Goal: Task Accomplishment & Management: Complete application form

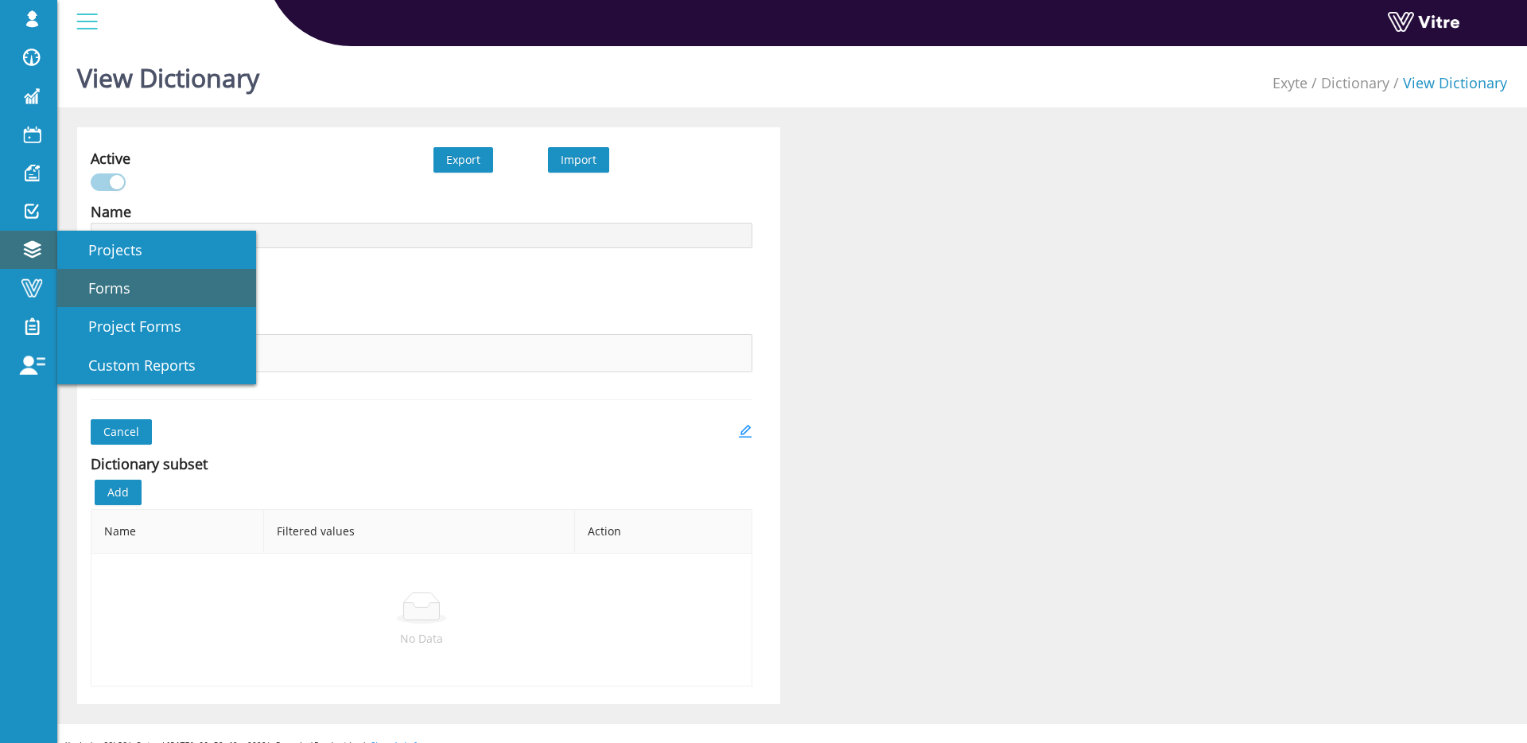
click at [137, 290] on link "Forms" at bounding box center [156, 288] width 199 height 38
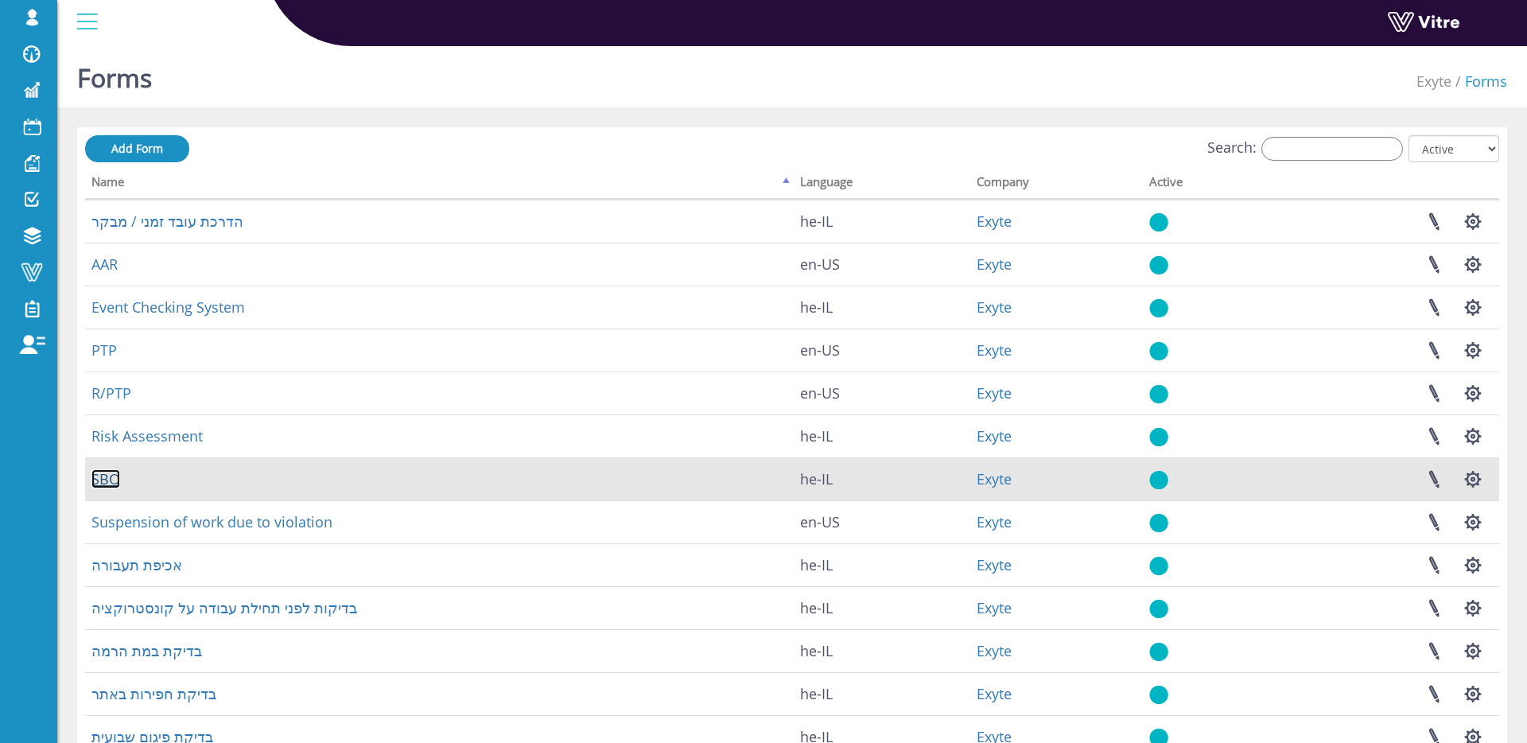
click at [112, 470] on link "SBO" at bounding box center [105, 478] width 29 height 19
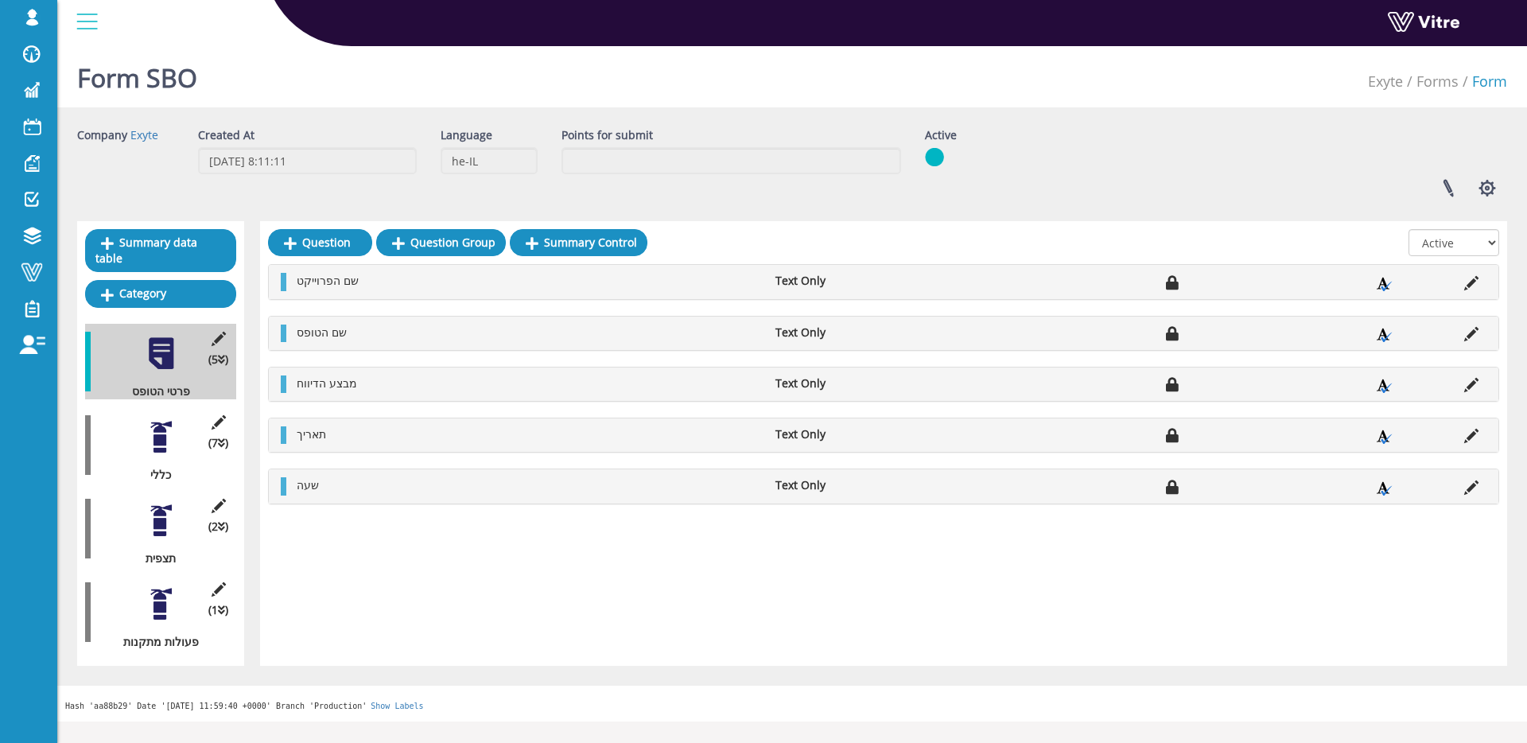
click at [146, 612] on div at bounding box center [161, 604] width 36 height 36
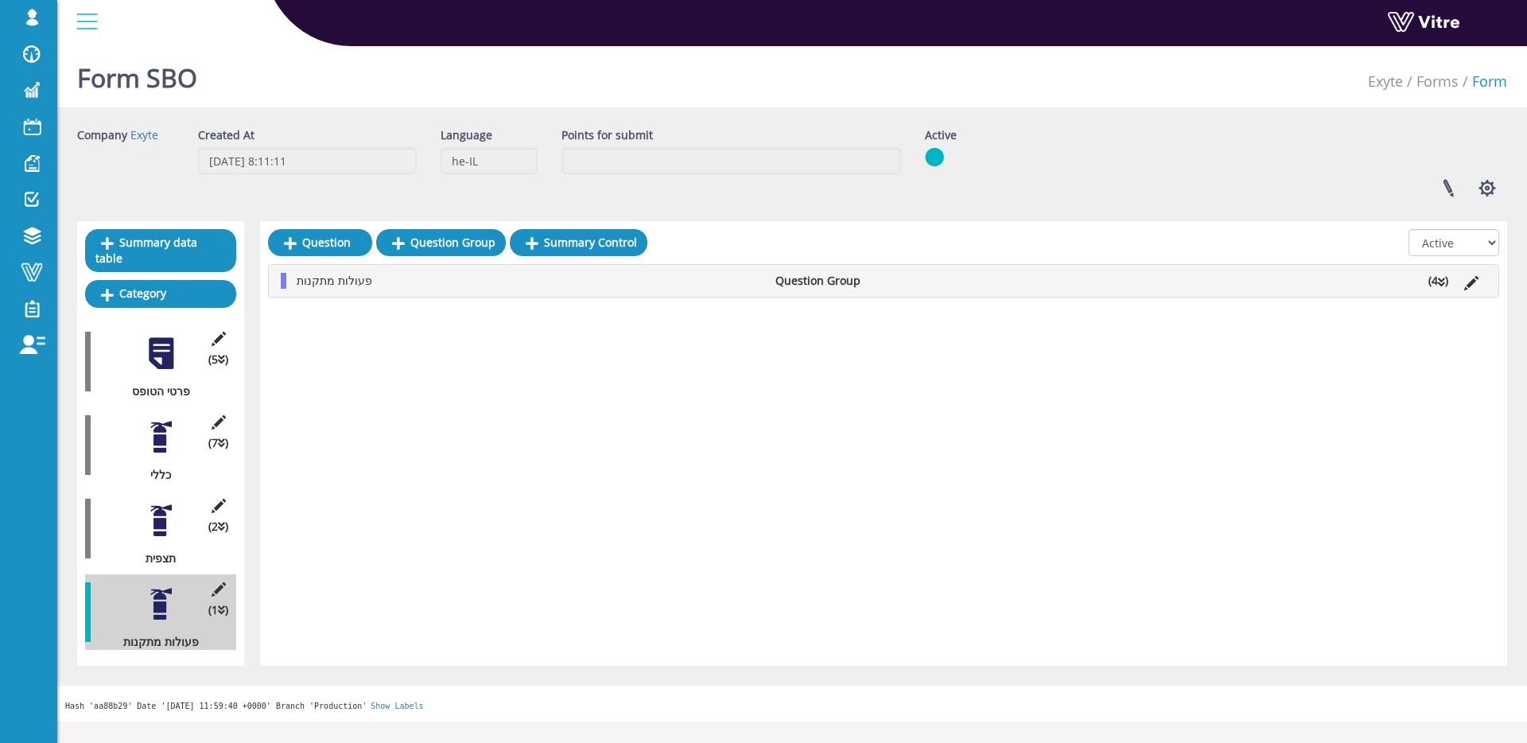
click at [329, 286] on span "פעולות מתקנות" at bounding box center [335, 280] width 76 height 15
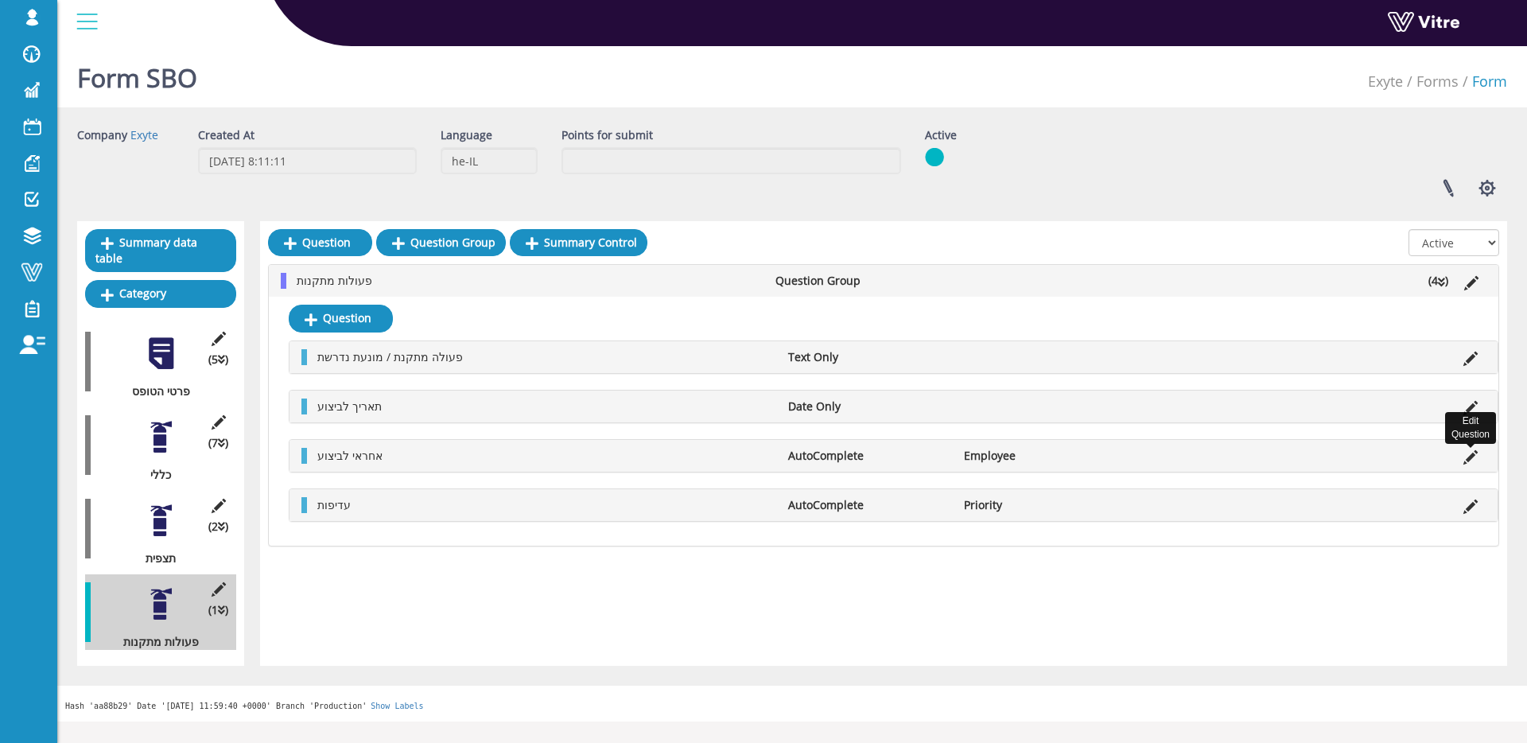
click at [1474, 457] on icon at bounding box center [1471, 457] width 14 height 14
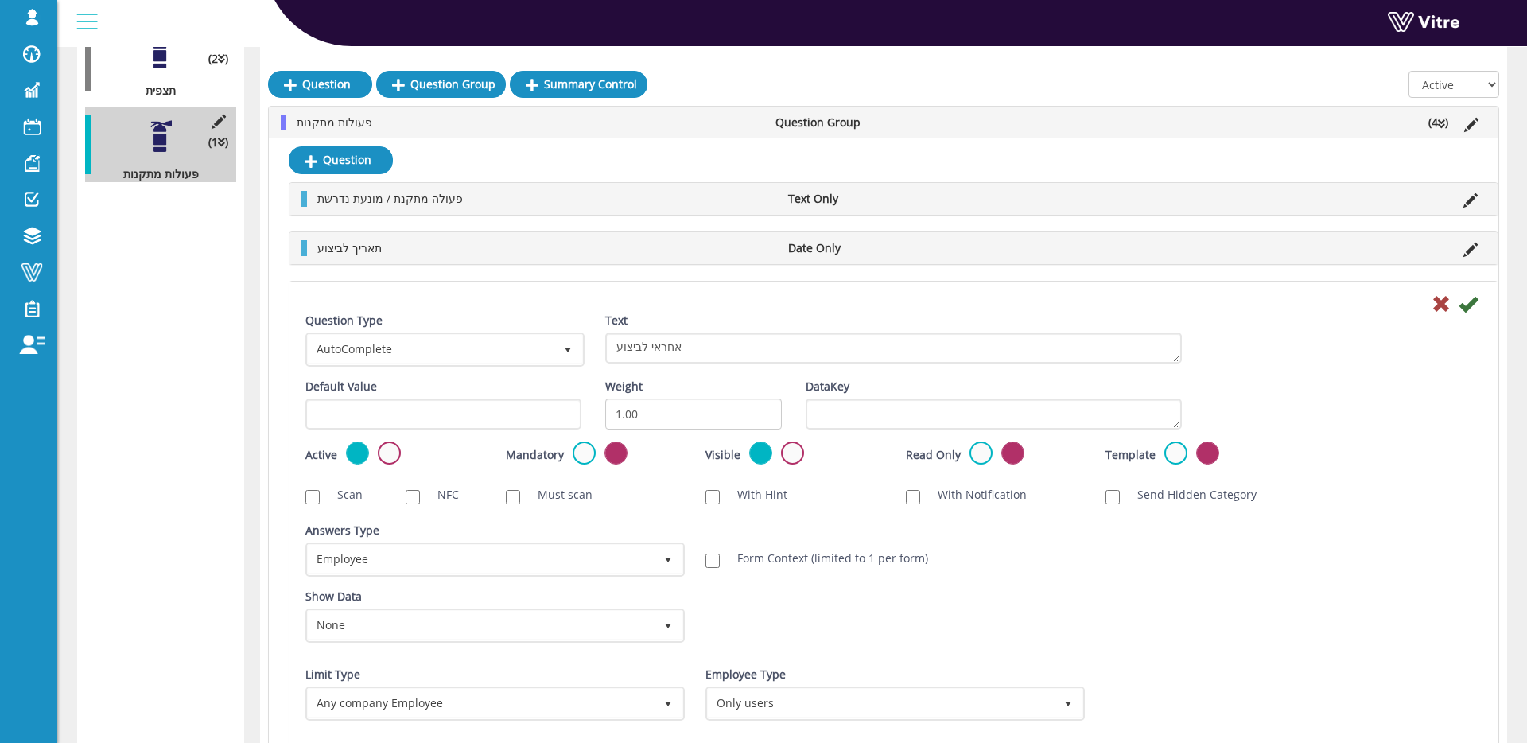
scroll to position [469, 0]
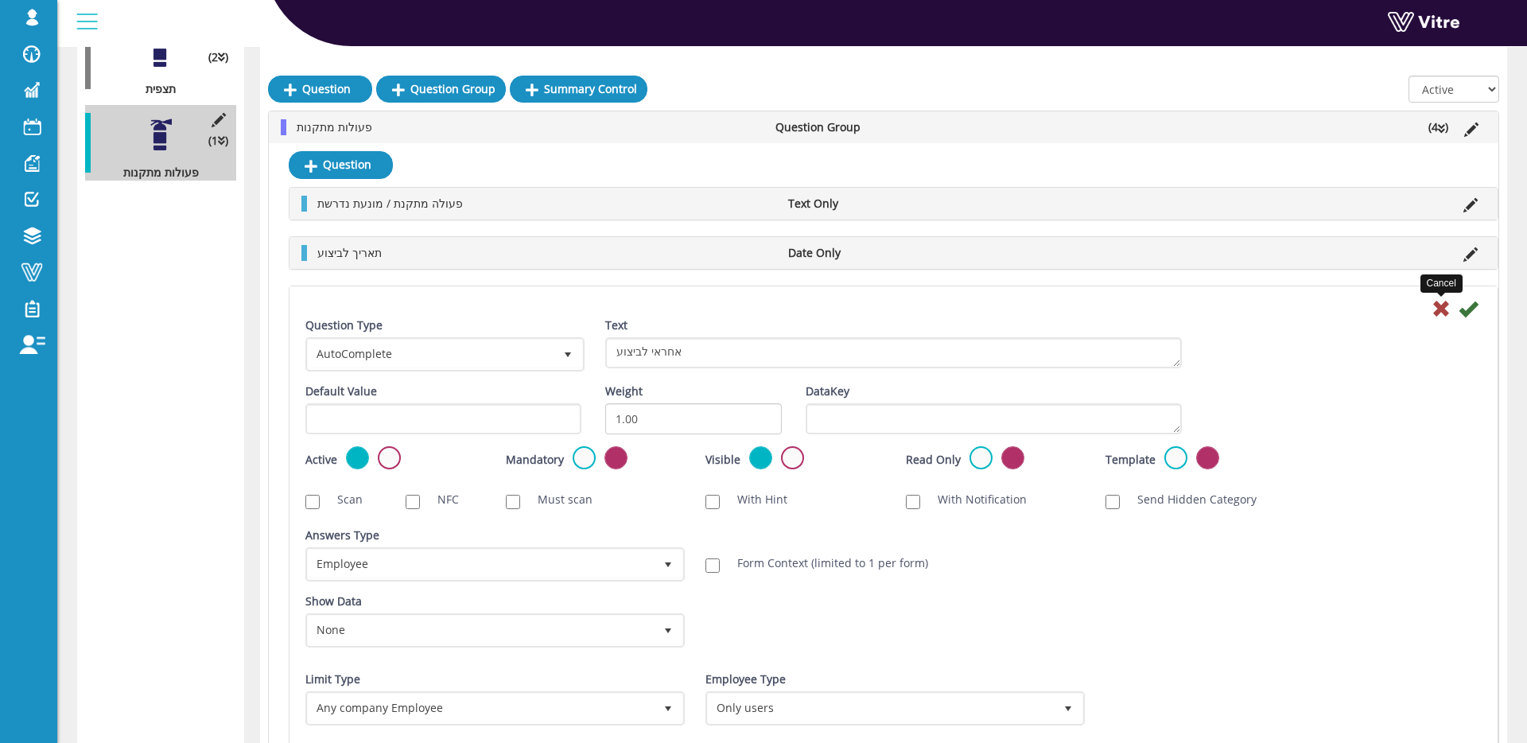
click at [1434, 313] on icon at bounding box center [1441, 308] width 19 height 19
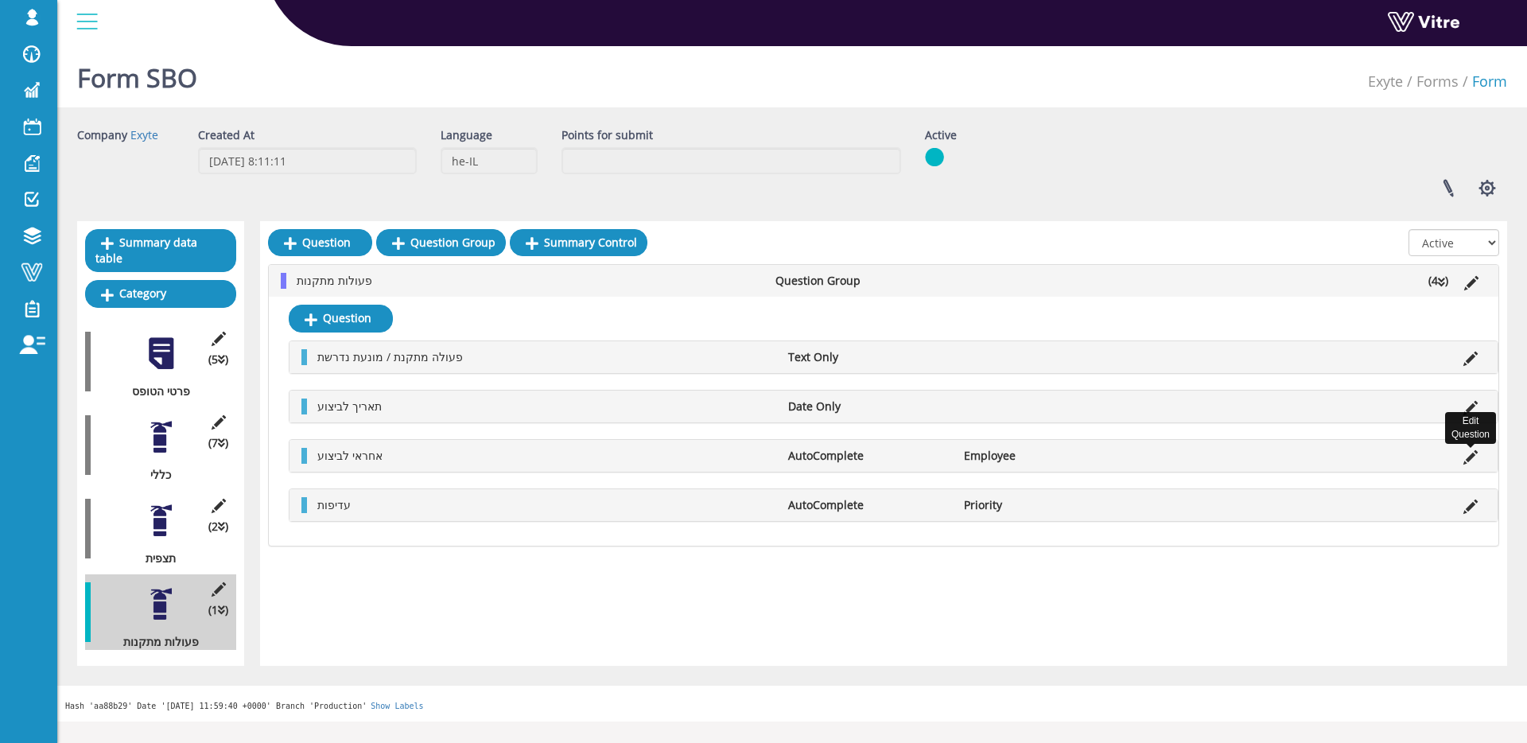
click at [1476, 455] on icon at bounding box center [1471, 457] width 14 height 14
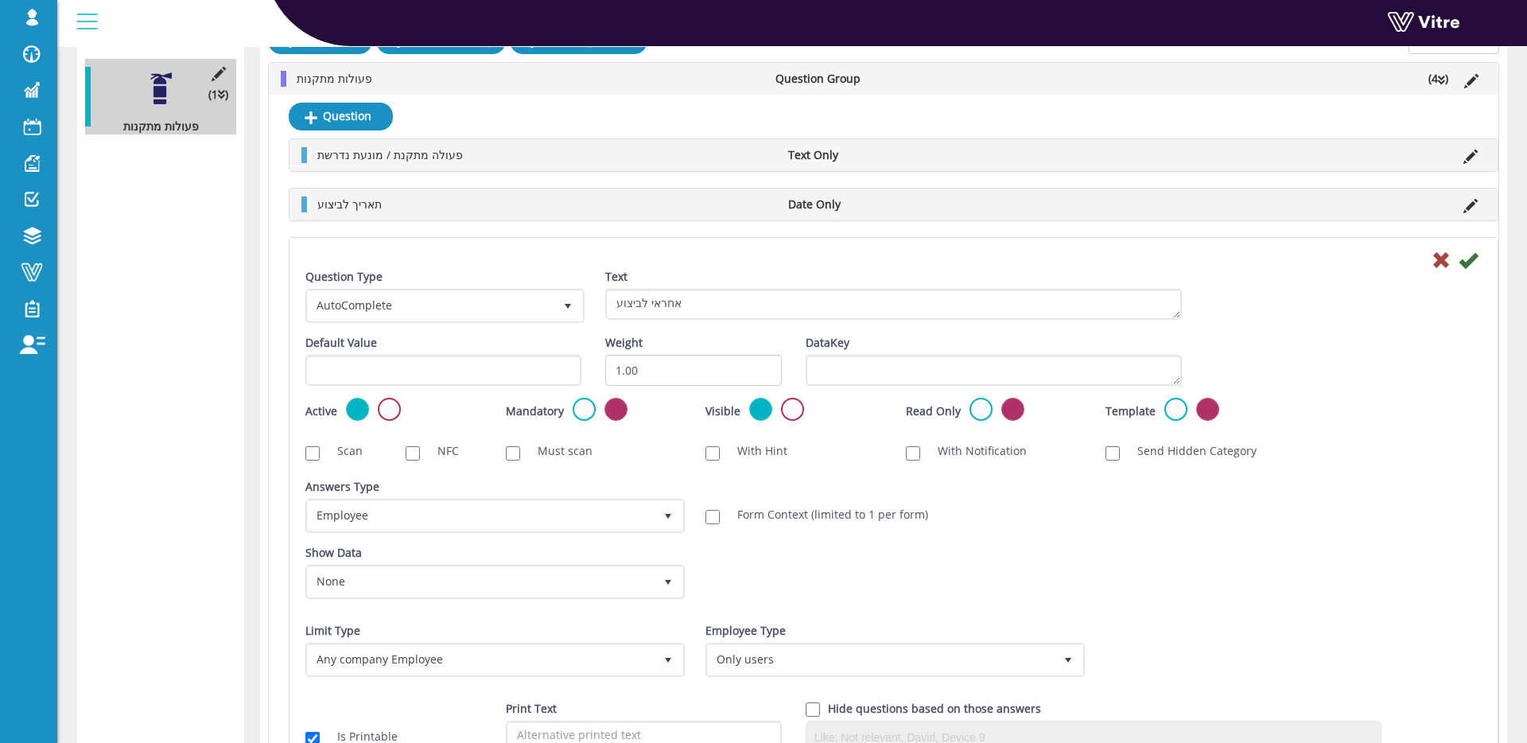
scroll to position [515, 0]
click at [1445, 265] on icon at bounding box center [1441, 260] width 19 height 19
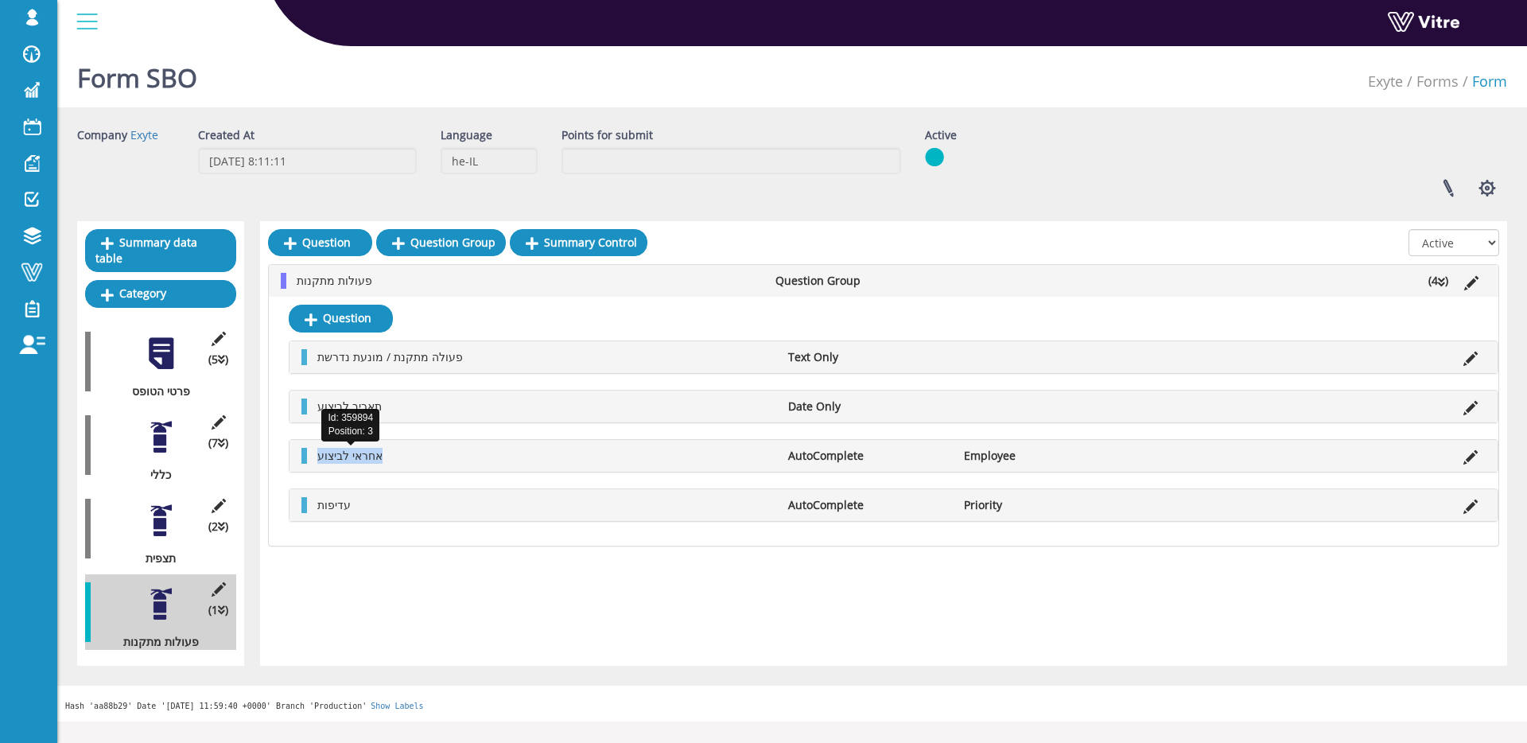
drag, startPoint x: 317, startPoint y: 457, endPoint x: 382, endPoint y: 457, distance: 64.4
click at [382, 457] on span "אחראי לביצוע" at bounding box center [349, 455] width 65 height 15
click at [601, 460] on li "אחראי לביצוע" at bounding box center [544, 456] width 471 height 16
drag, startPoint x: 313, startPoint y: 460, endPoint x: 407, endPoint y: 459, distance: 94.7
click at [407, 459] on li "אחראי לביצוע" at bounding box center [544, 456] width 471 height 16
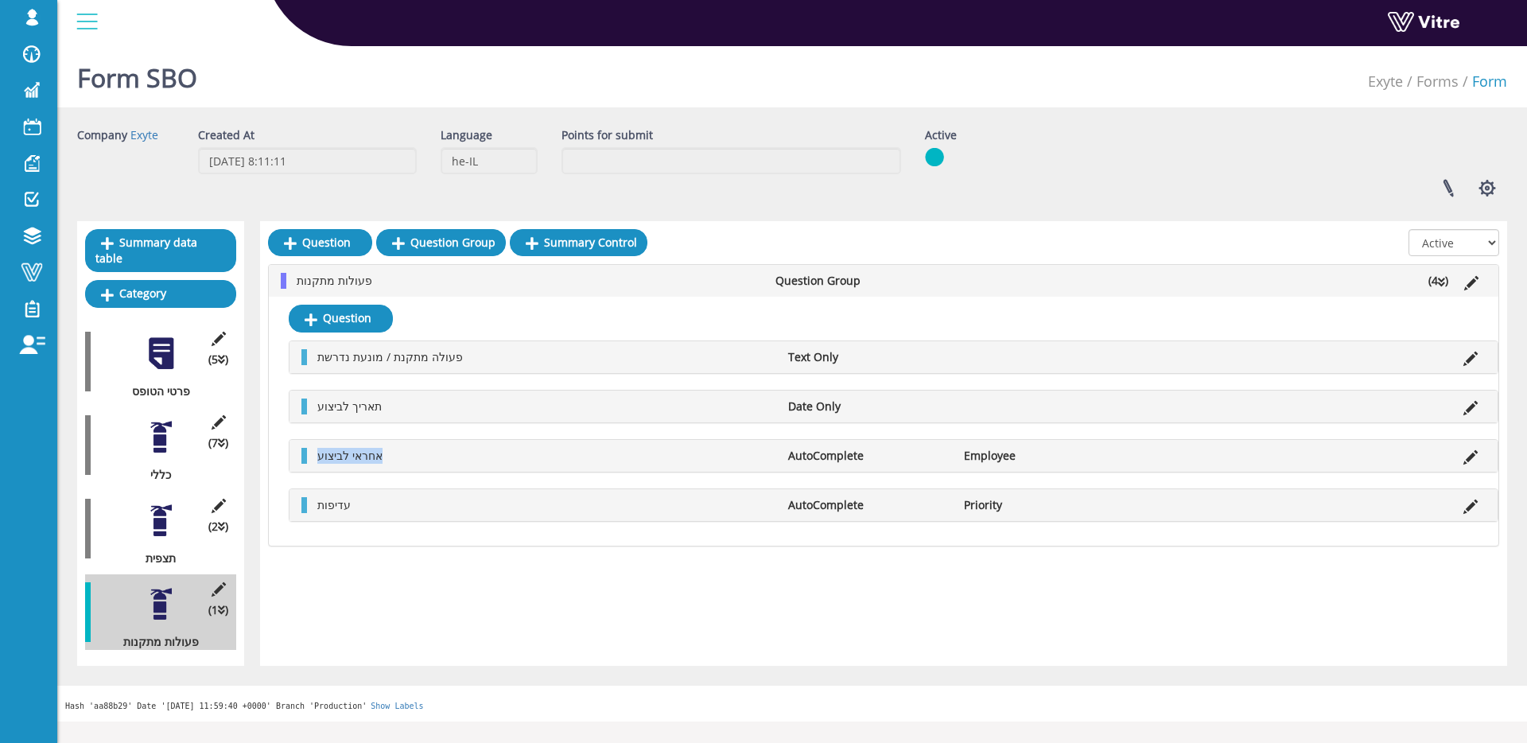
click at [406, 458] on li "אחראי לביצוע" at bounding box center [544, 456] width 471 height 16
click at [1471, 461] on icon at bounding box center [1471, 457] width 14 height 14
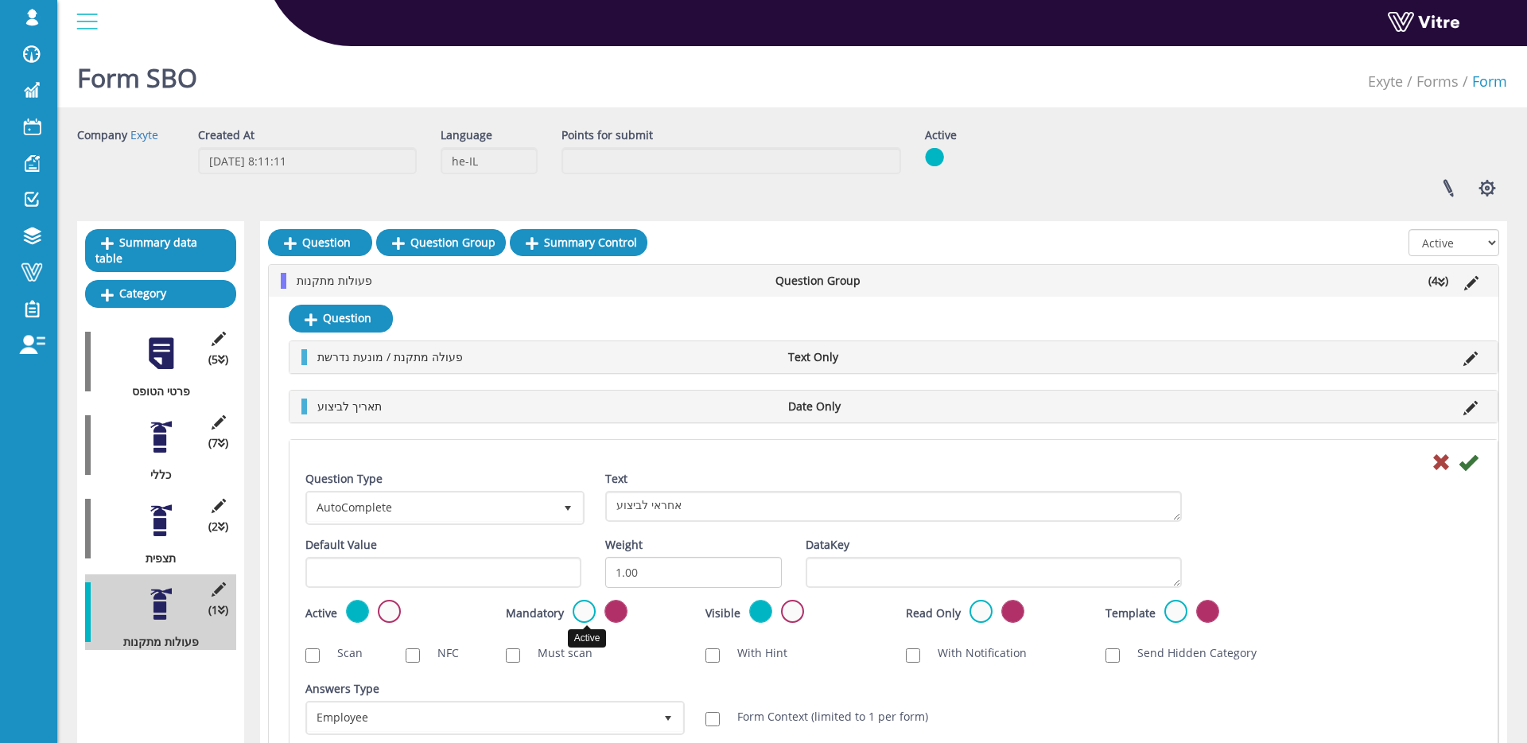
drag, startPoint x: 581, startPoint y: 616, endPoint x: 702, endPoint y: 603, distance: 120.9
click at [583, 616] on label at bounding box center [584, 611] width 23 height 23
click at [0, 0] on input "radio" at bounding box center [0, 0] width 0 height 0
click at [1470, 467] on icon at bounding box center [1468, 462] width 19 height 19
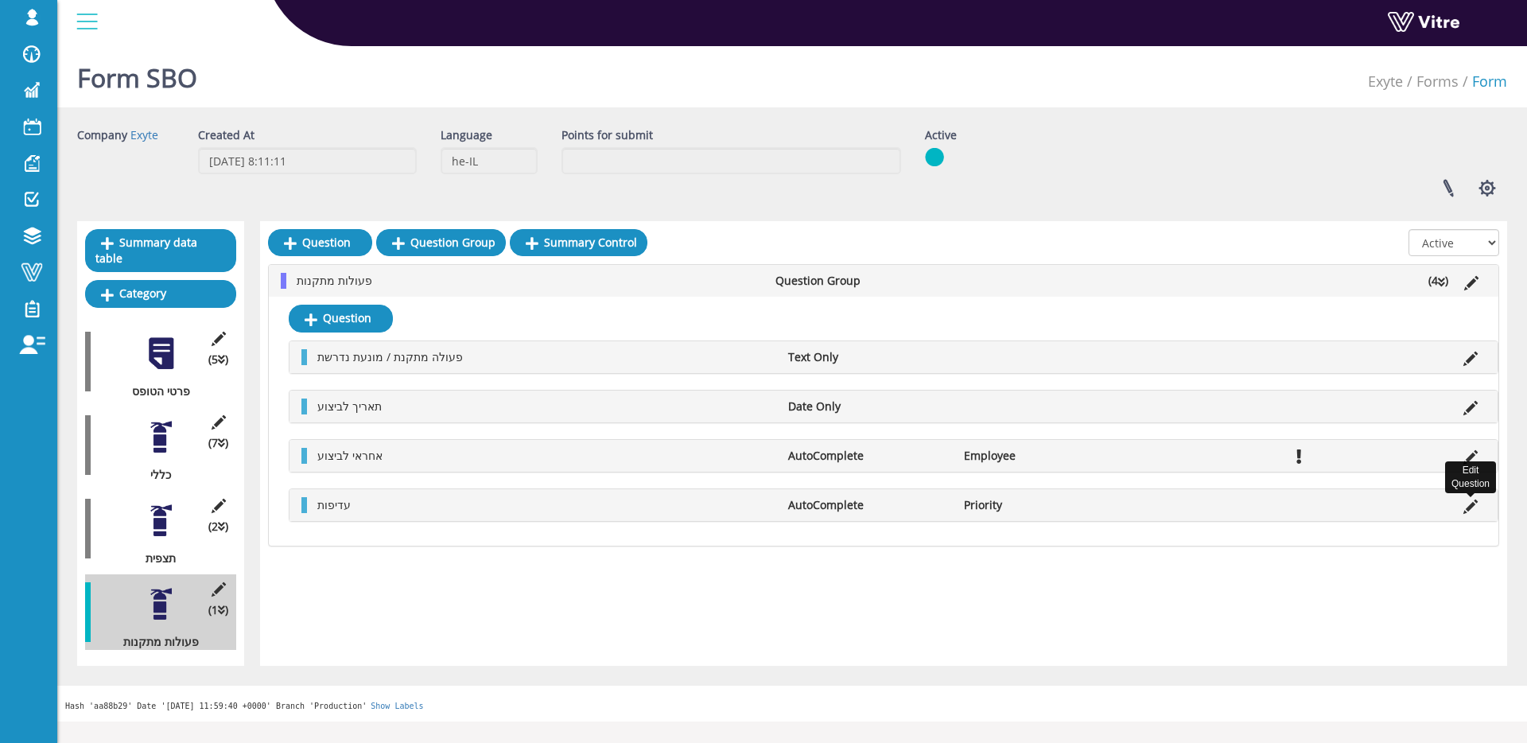
click at [1468, 510] on icon at bounding box center [1471, 507] width 14 height 14
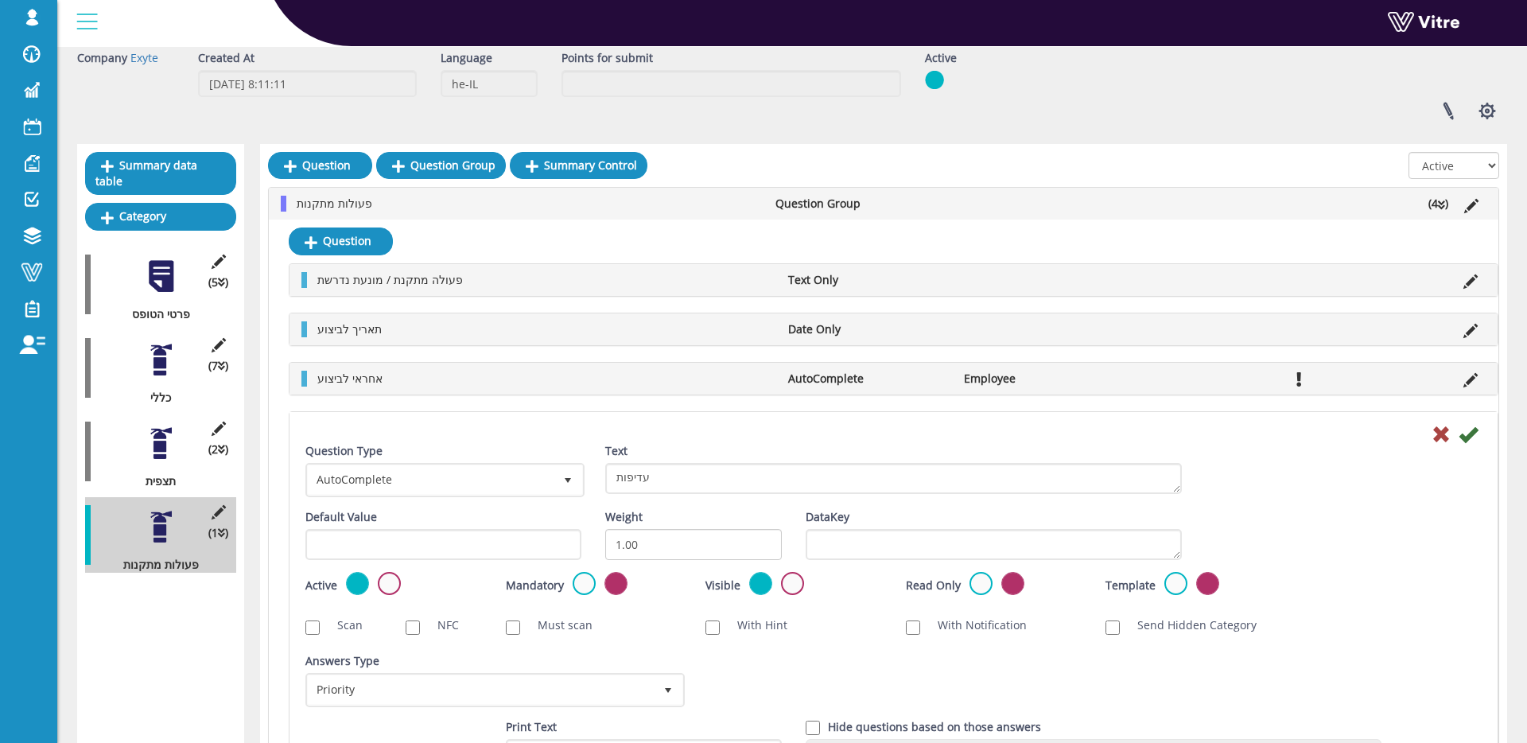
scroll to position [83, 0]
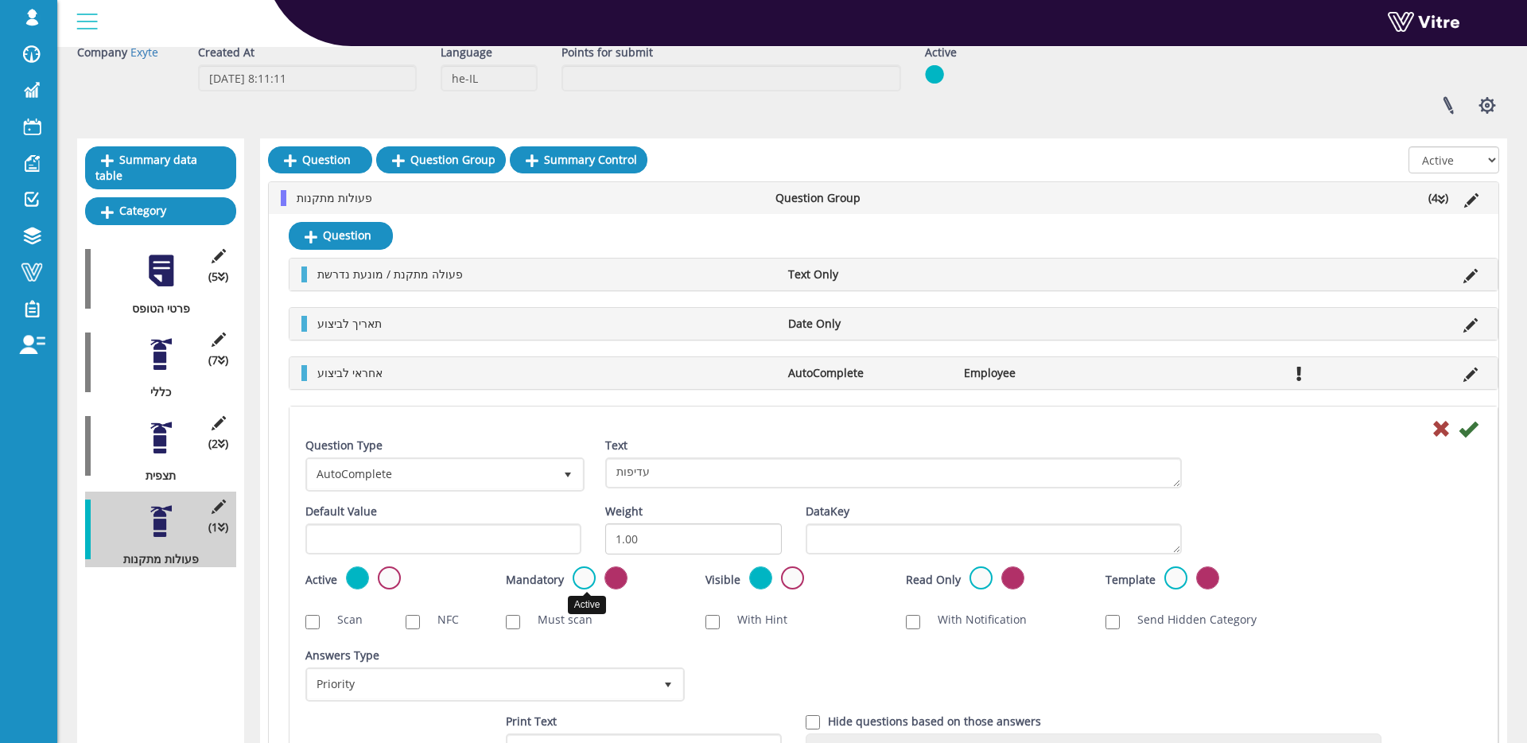
click at [595, 585] on label at bounding box center [584, 577] width 23 height 23
click at [0, 0] on input "radio" at bounding box center [0, 0] width 0 height 0
click at [1469, 435] on icon at bounding box center [1468, 428] width 19 height 19
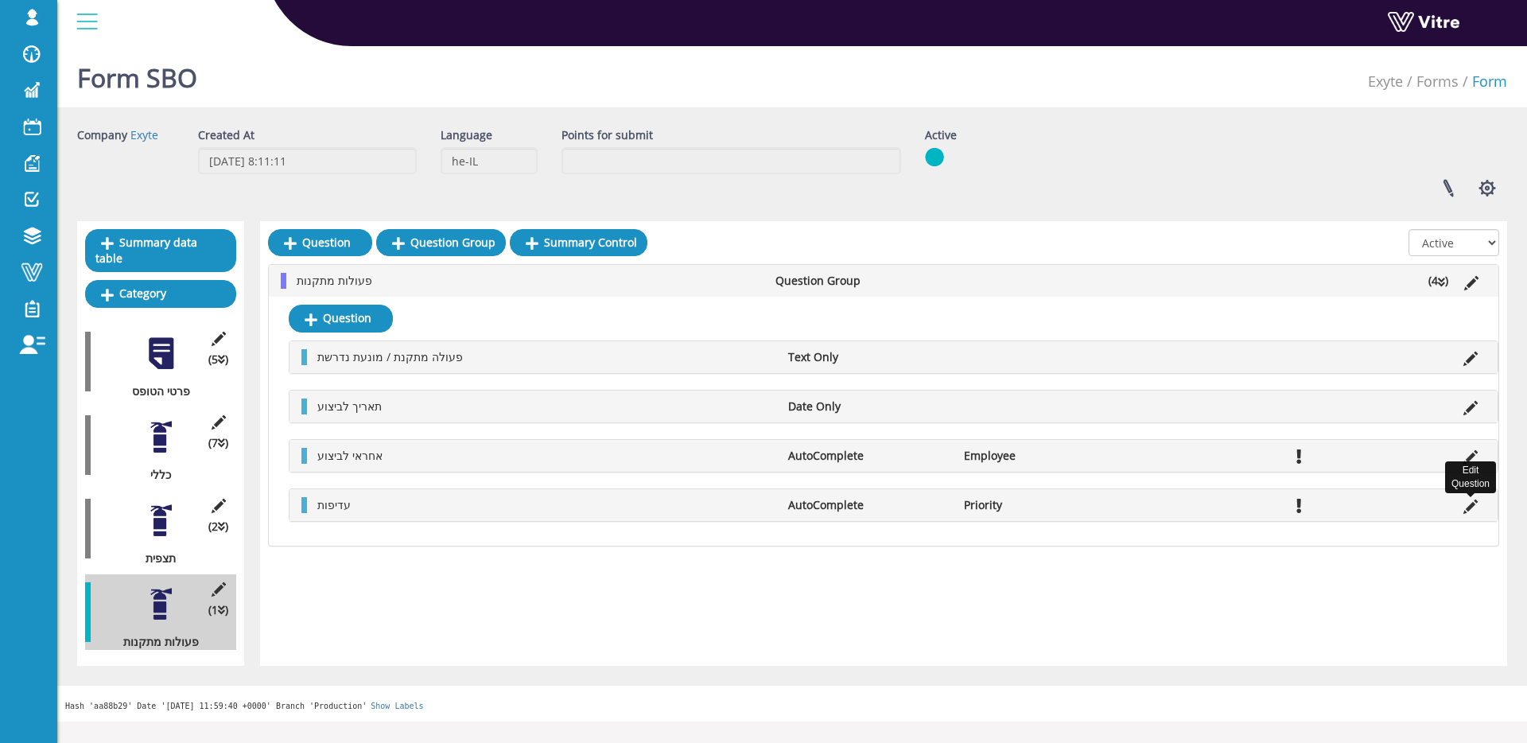
click at [1474, 507] on icon at bounding box center [1471, 507] width 14 height 14
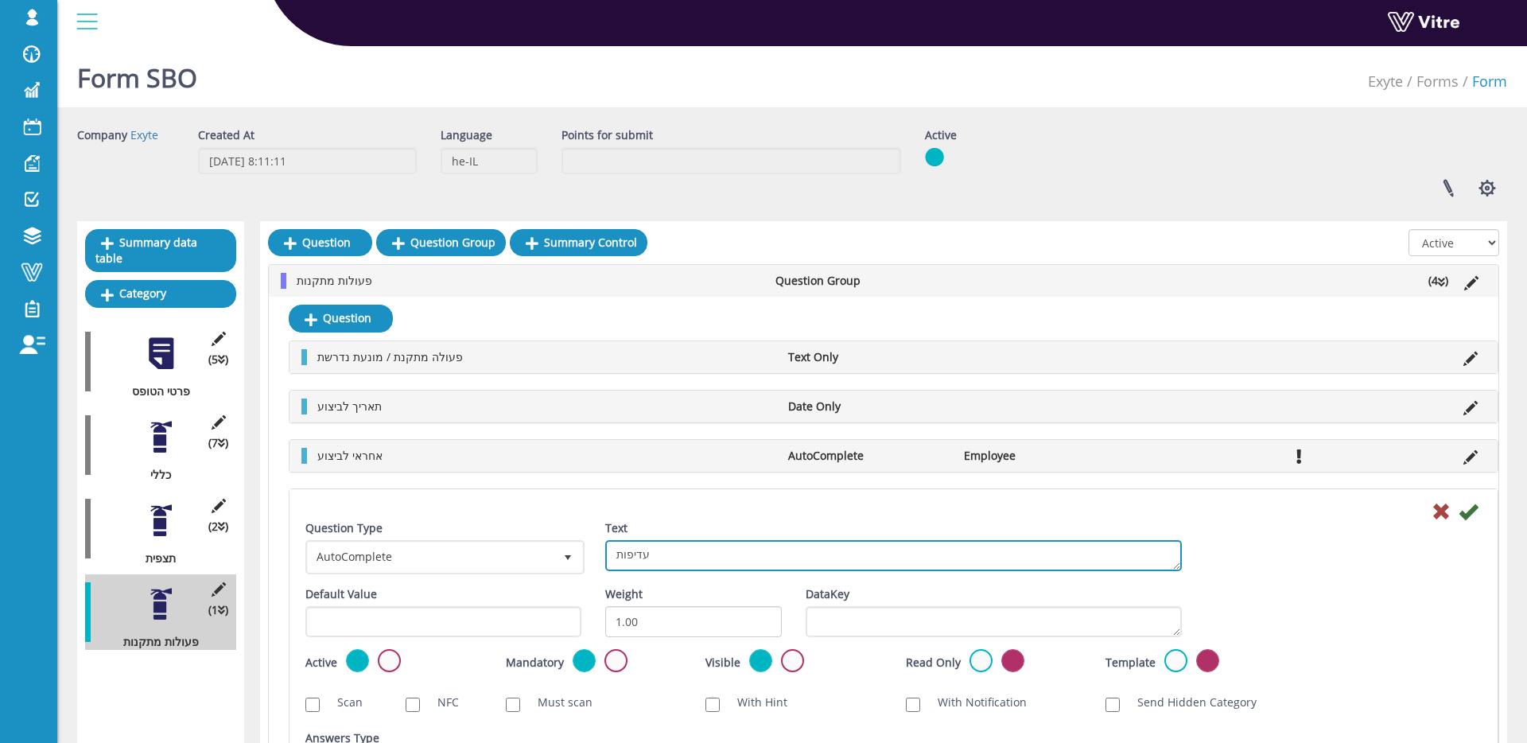
click at [744, 549] on textarea "עדיפות" at bounding box center [893, 555] width 577 height 31
type textarea "e"
type textarea "רמת סיווג"
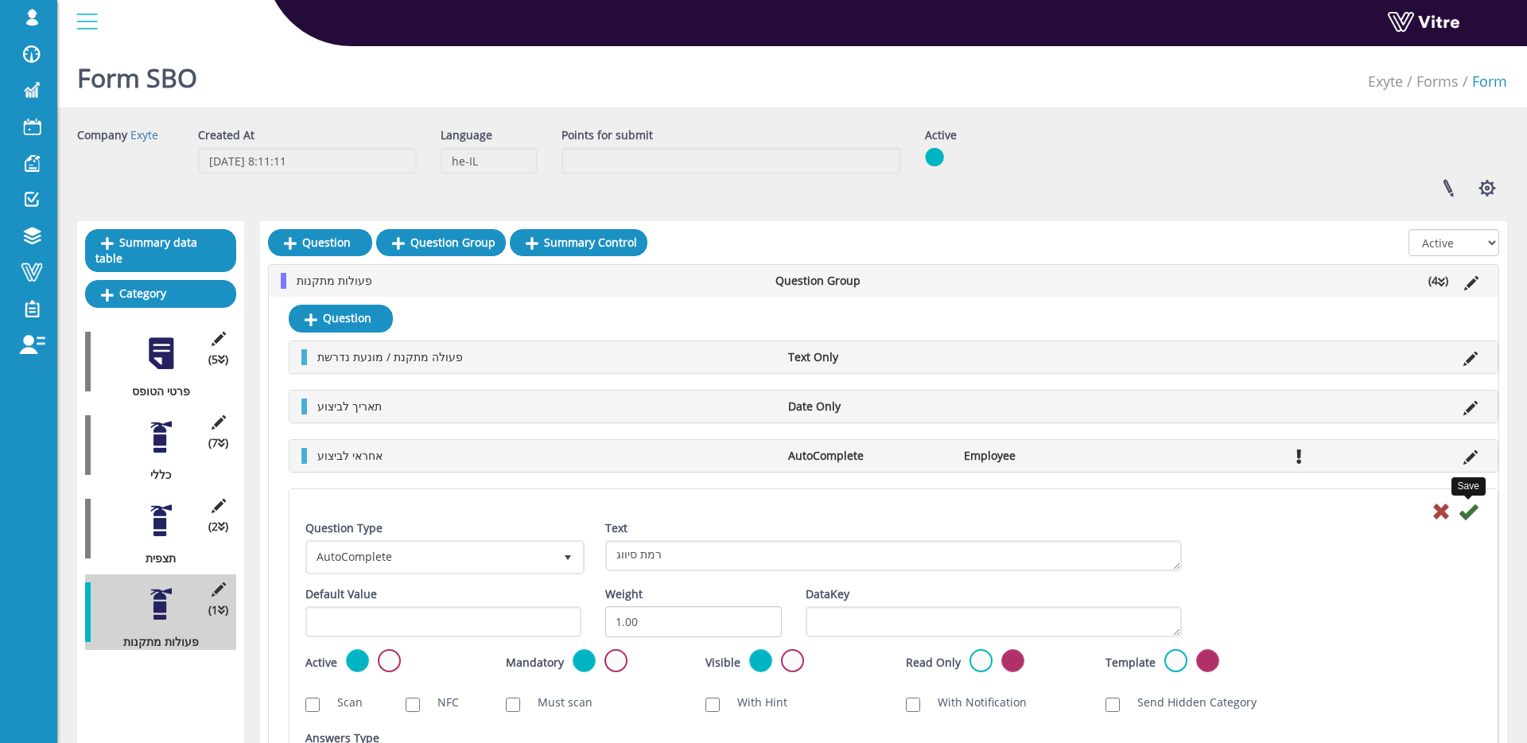
click at [1474, 511] on icon at bounding box center [1468, 511] width 19 height 19
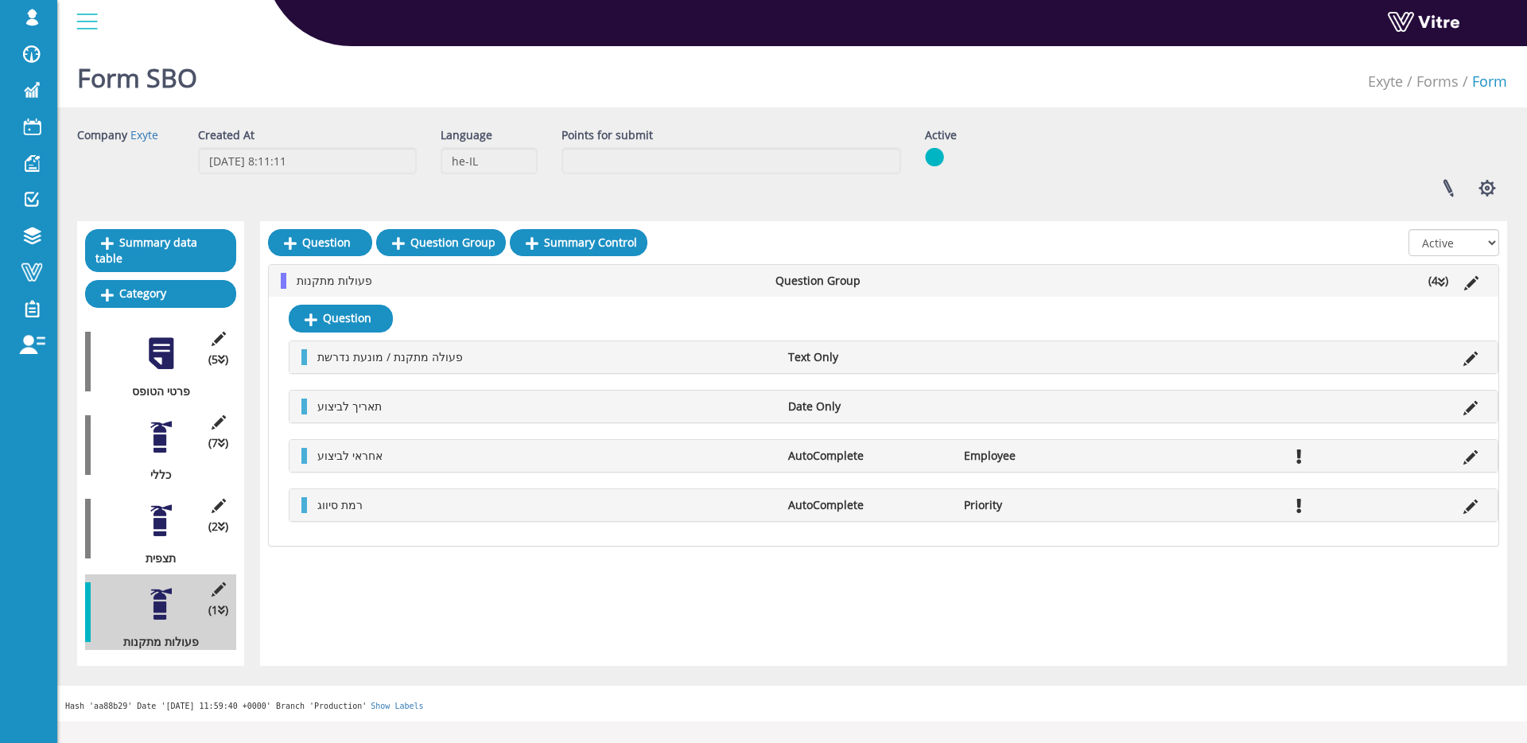
click at [156, 517] on div at bounding box center [161, 521] width 36 height 36
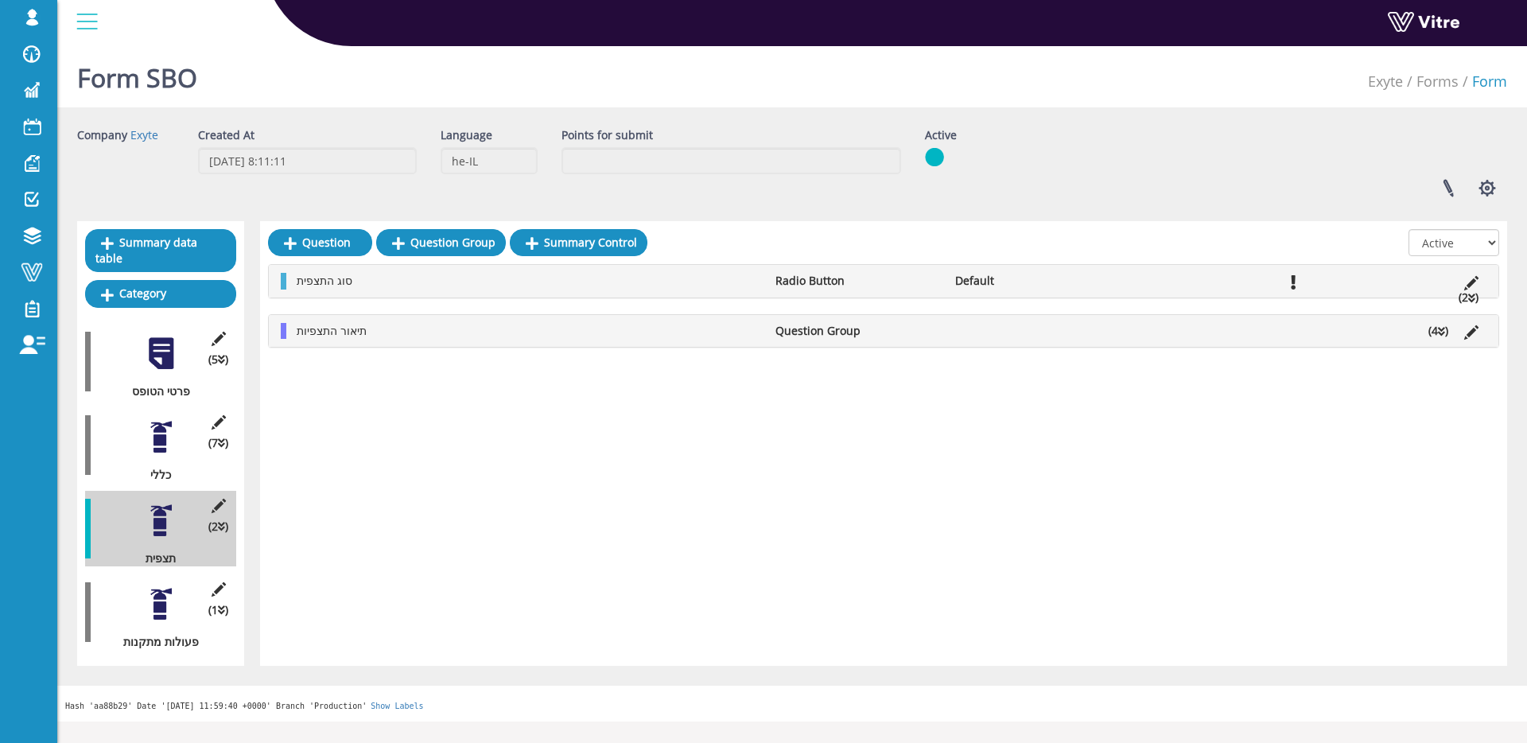
click at [452, 288] on li "סוג התצפית" at bounding box center [528, 281] width 479 height 16
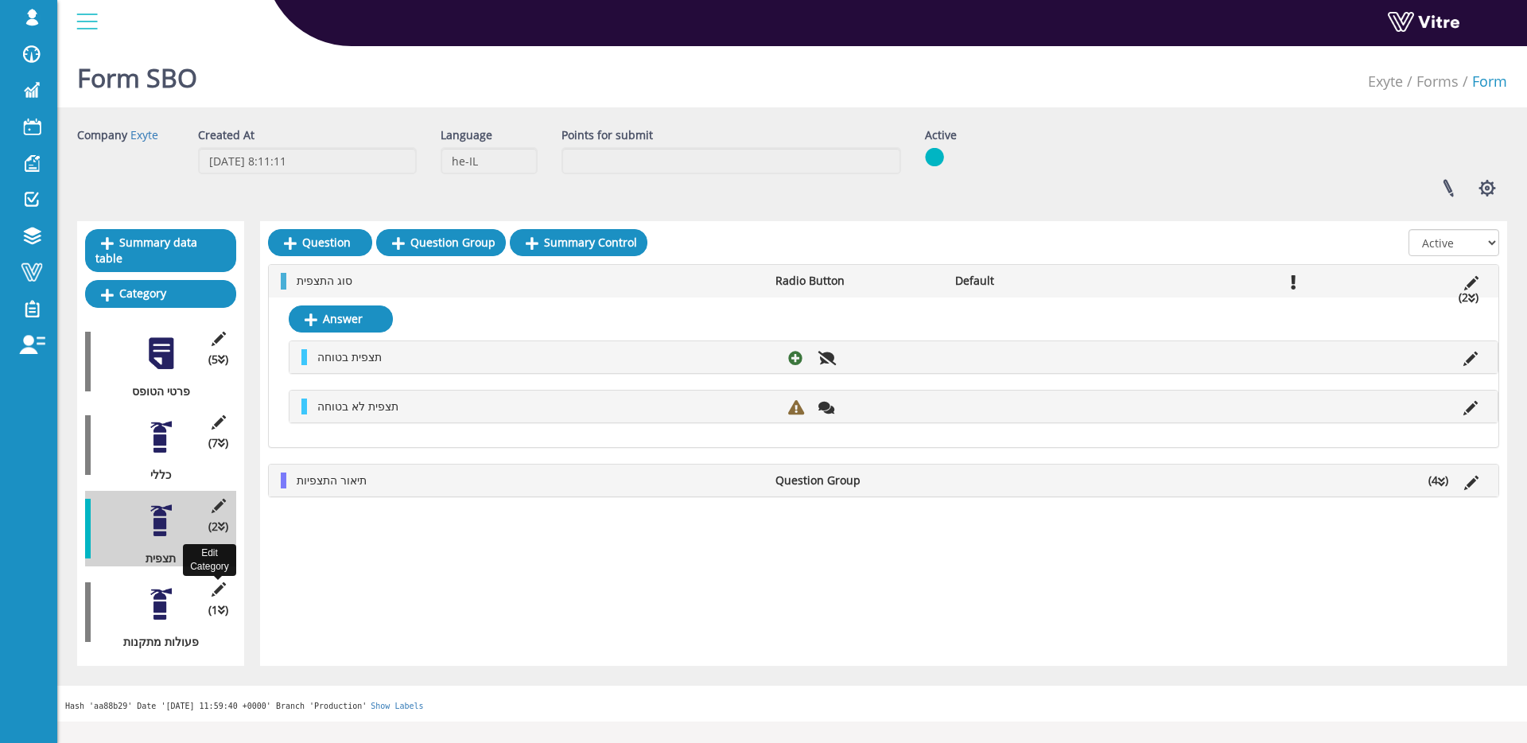
click at [221, 582] on icon at bounding box center [218, 589] width 20 height 14
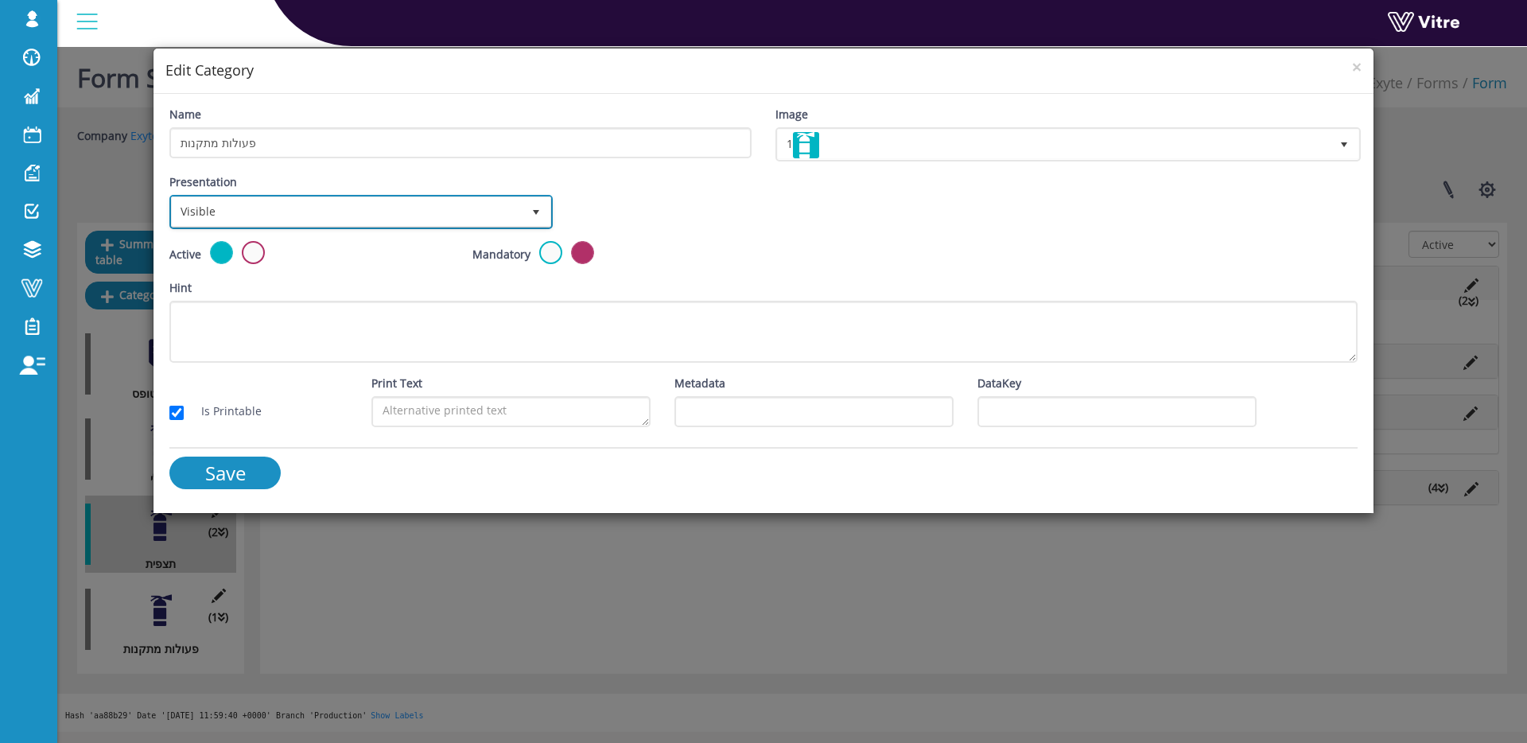
click at [396, 208] on span "Visible" at bounding box center [347, 211] width 350 height 29
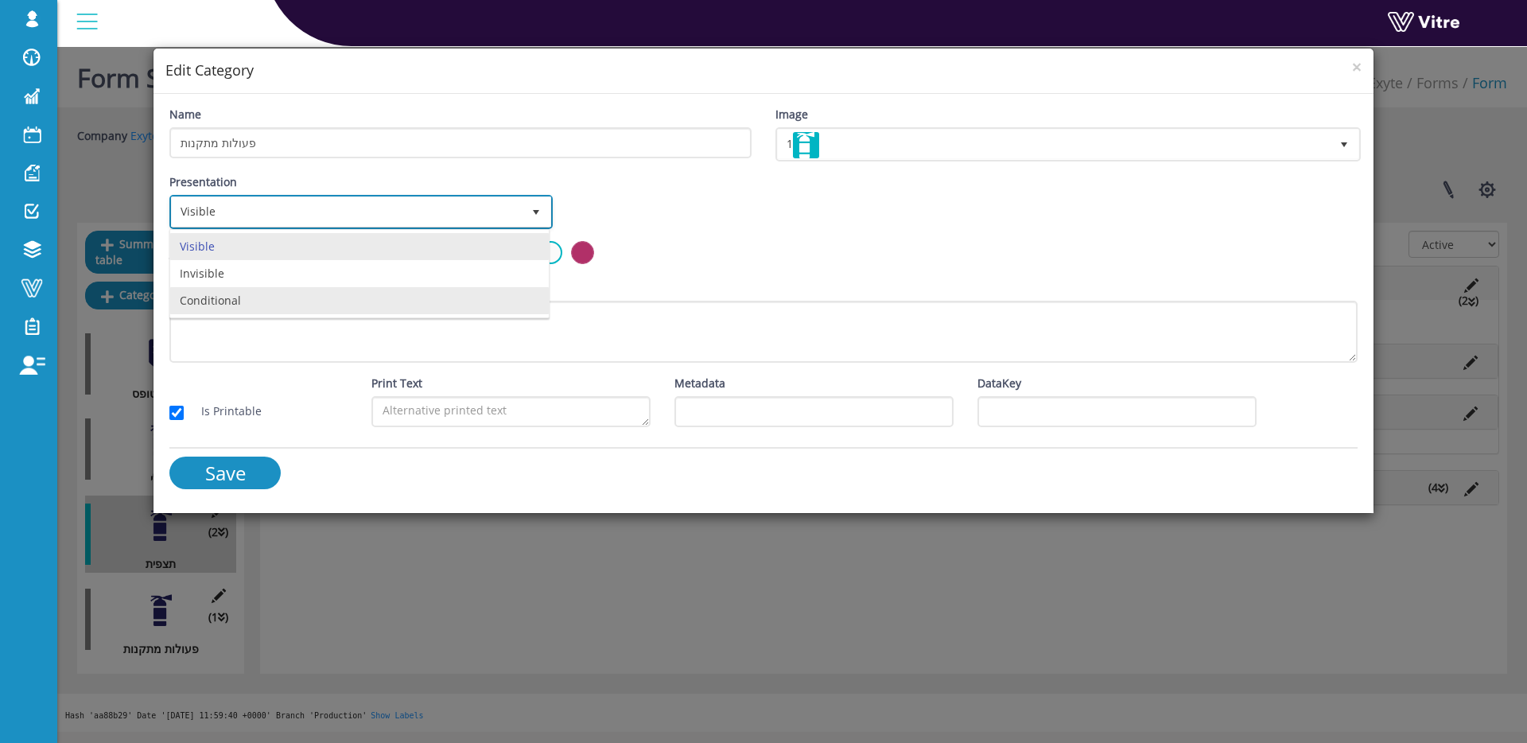
click at [280, 303] on li "Conditional" at bounding box center [359, 300] width 379 height 27
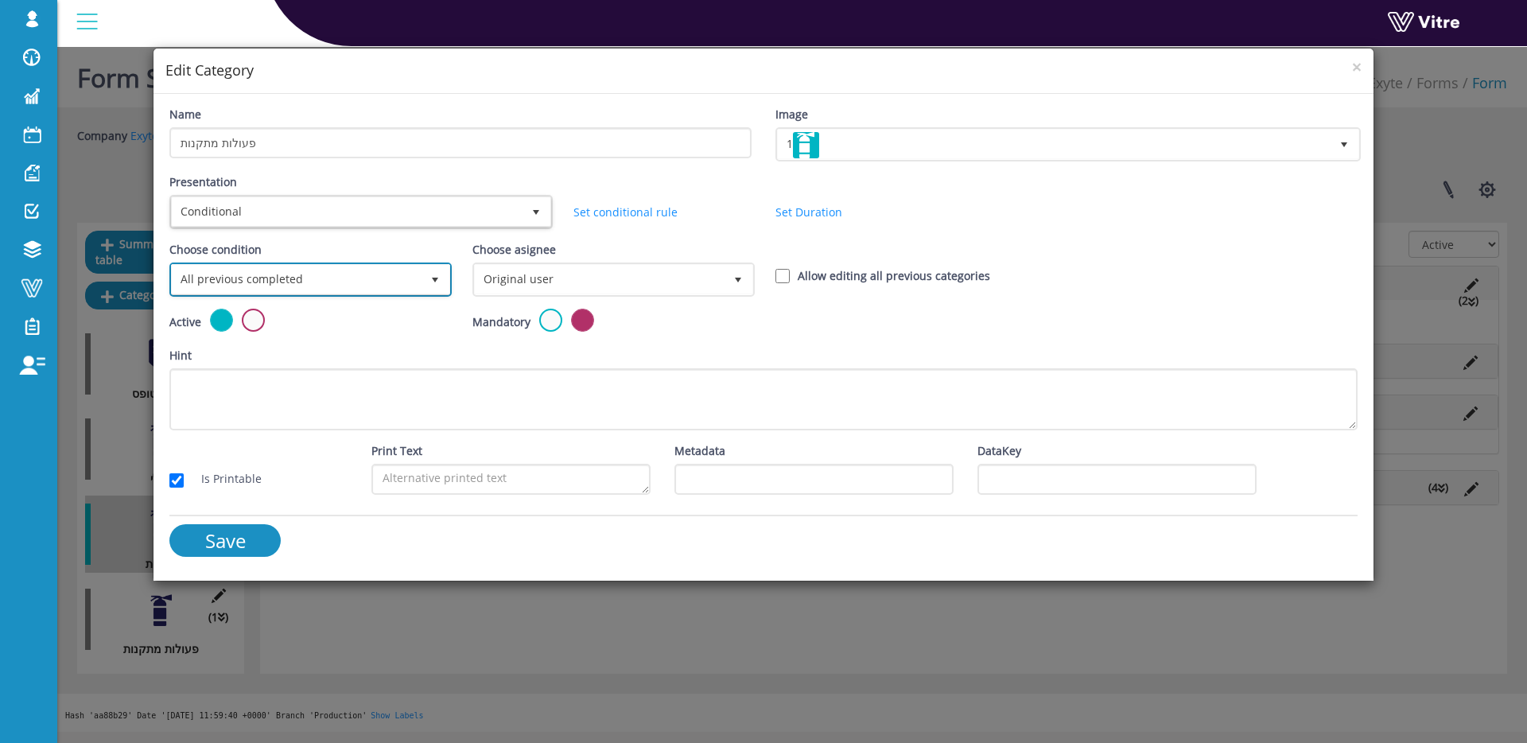
click at [268, 278] on span "All previous completed" at bounding box center [296, 279] width 249 height 29
drag, startPoint x: 264, startPoint y: 332, endPoint x: 282, endPoint y: 327, distance: 18.9
click at [264, 332] on li "Based on answer" at bounding box center [309, 341] width 278 height 27
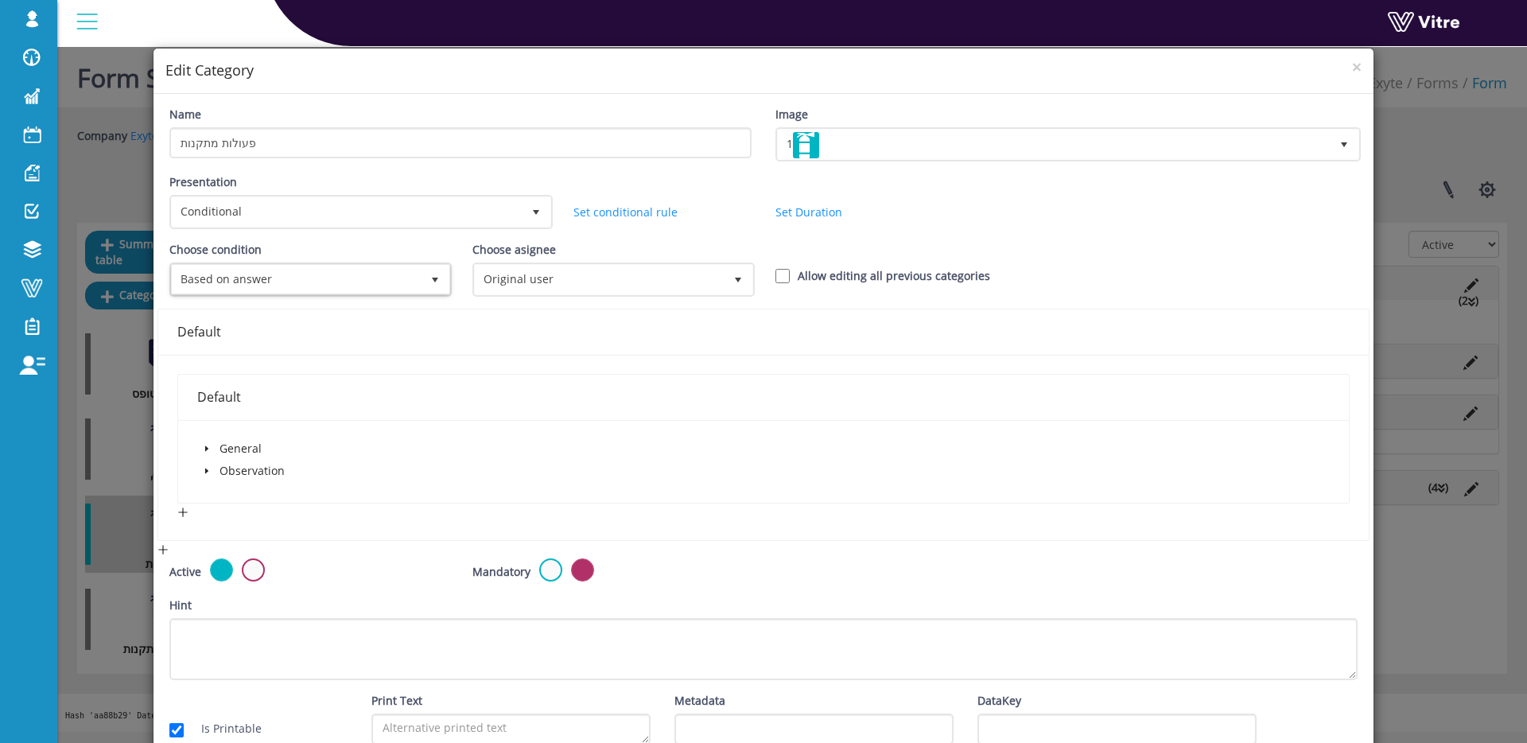
click at [208, 469] on icon "caret-down" at bounding box center [207, 471] width 8 height 8
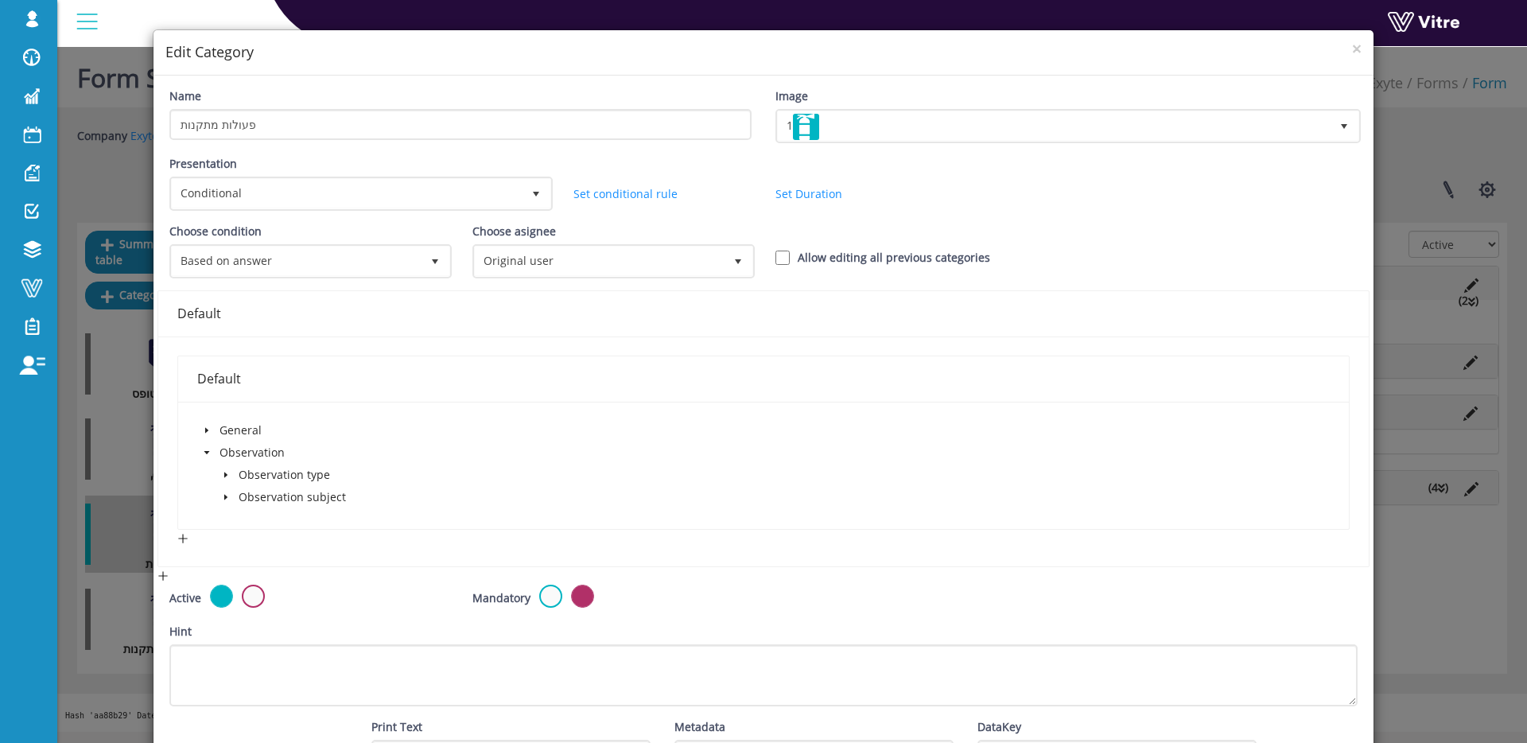
scroll to position [19, 0]
click at [226, 479] on span at bounding box center [225, 474] width 19 height 19
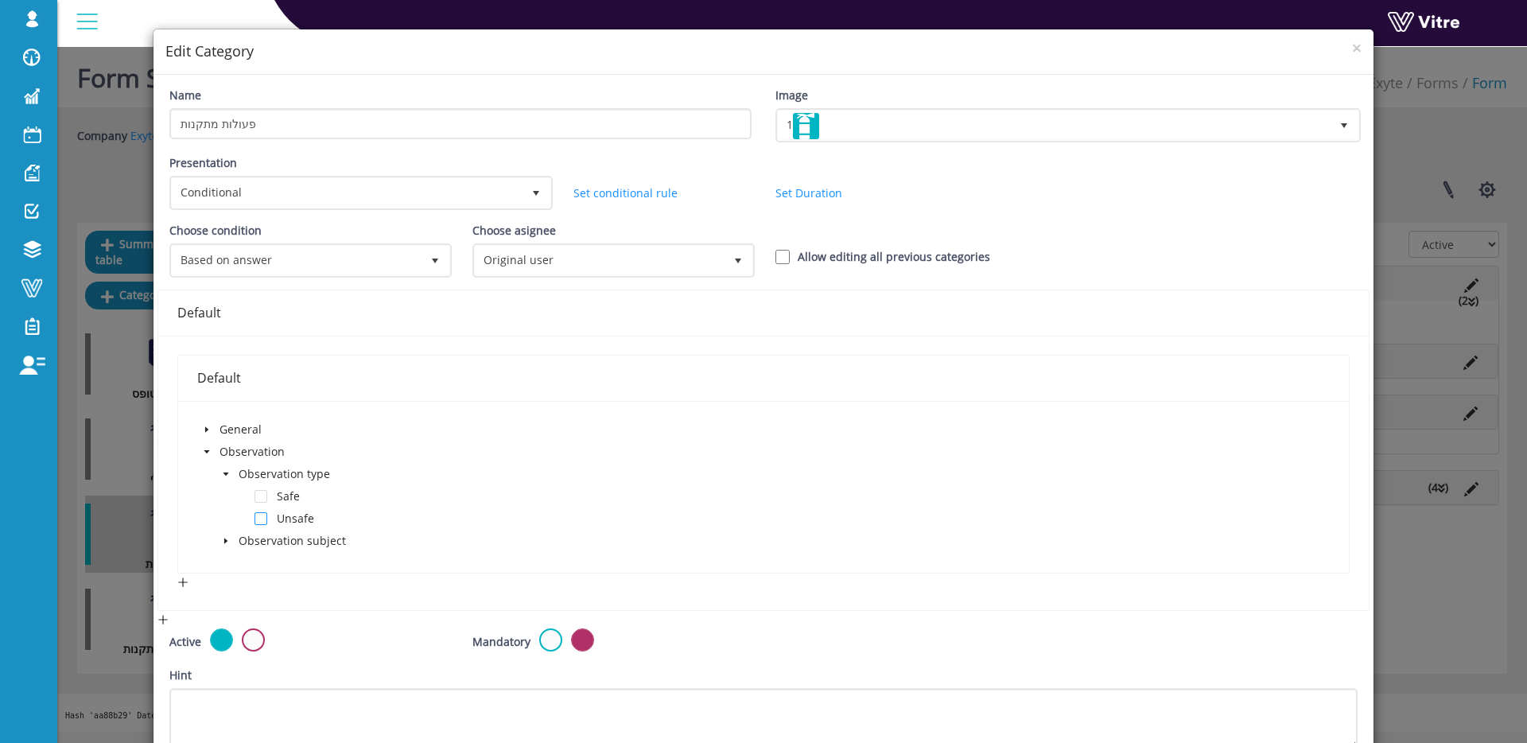
click at [264, 519] on span at bounding box center [261, 518] width 13 height 13
click at [533, 254] on span "Original user" at bounding box center [599, 260] width 249 height 29
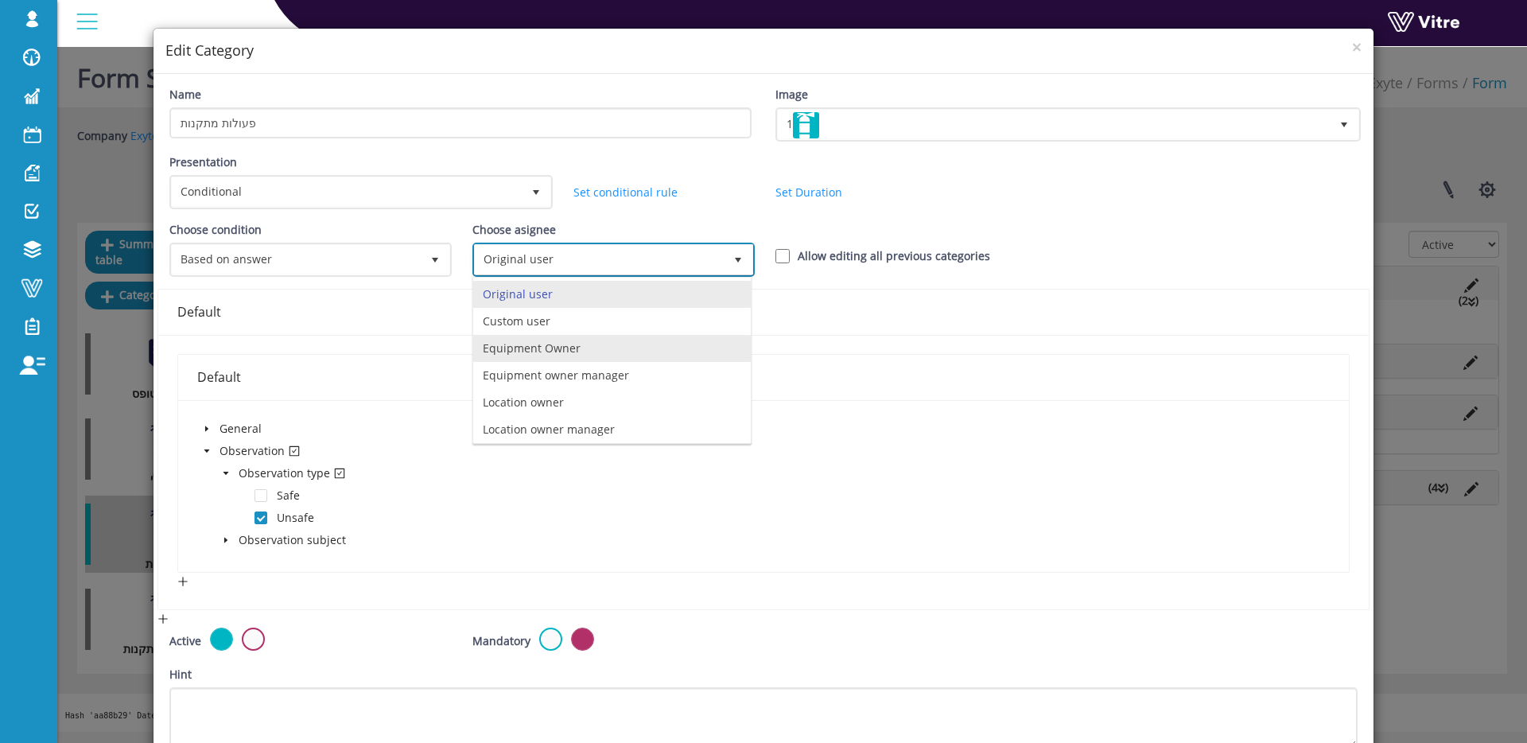
scroll to position [111, 0]
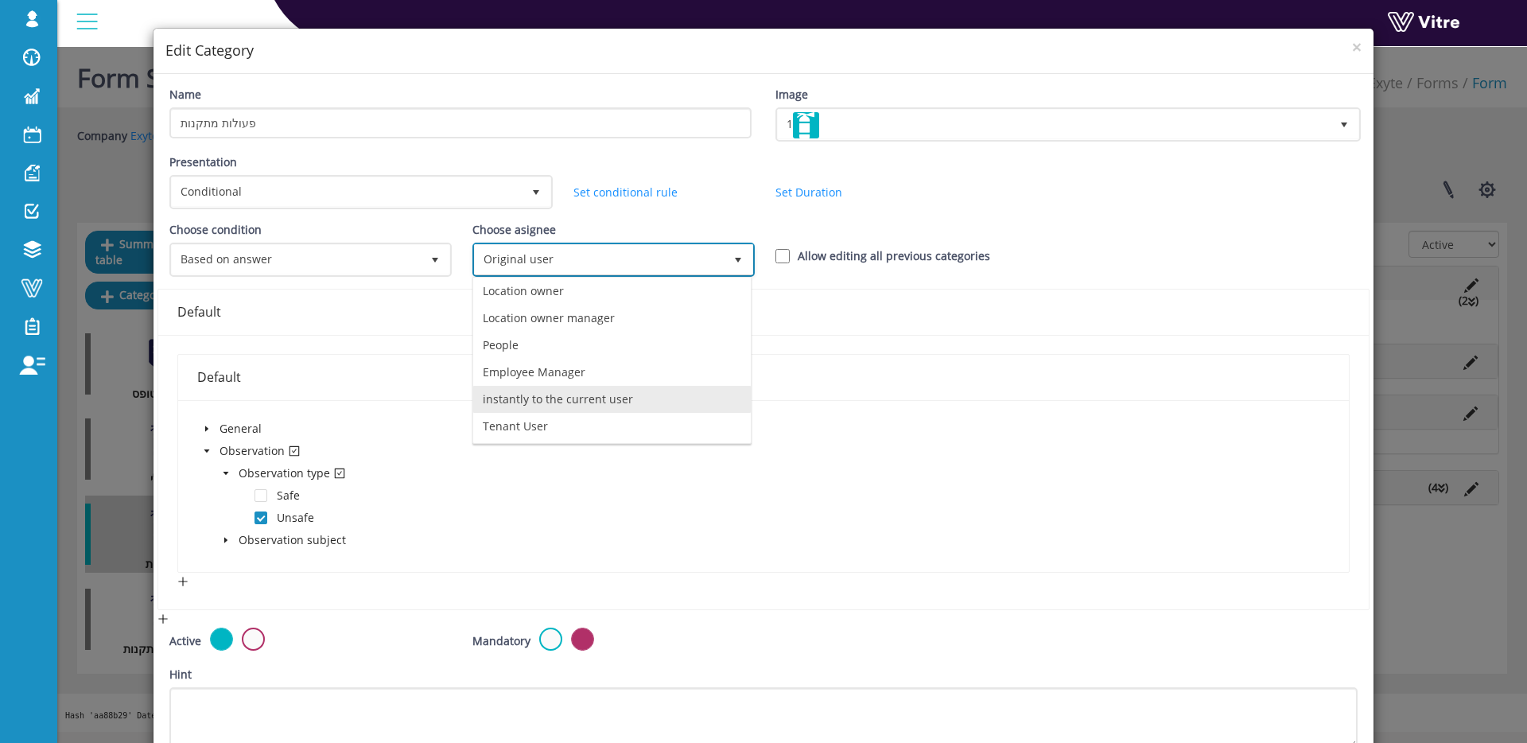
click at [561, 403] on li "instantly to the current user" at bounding box center [612, 399] width 278 height 27
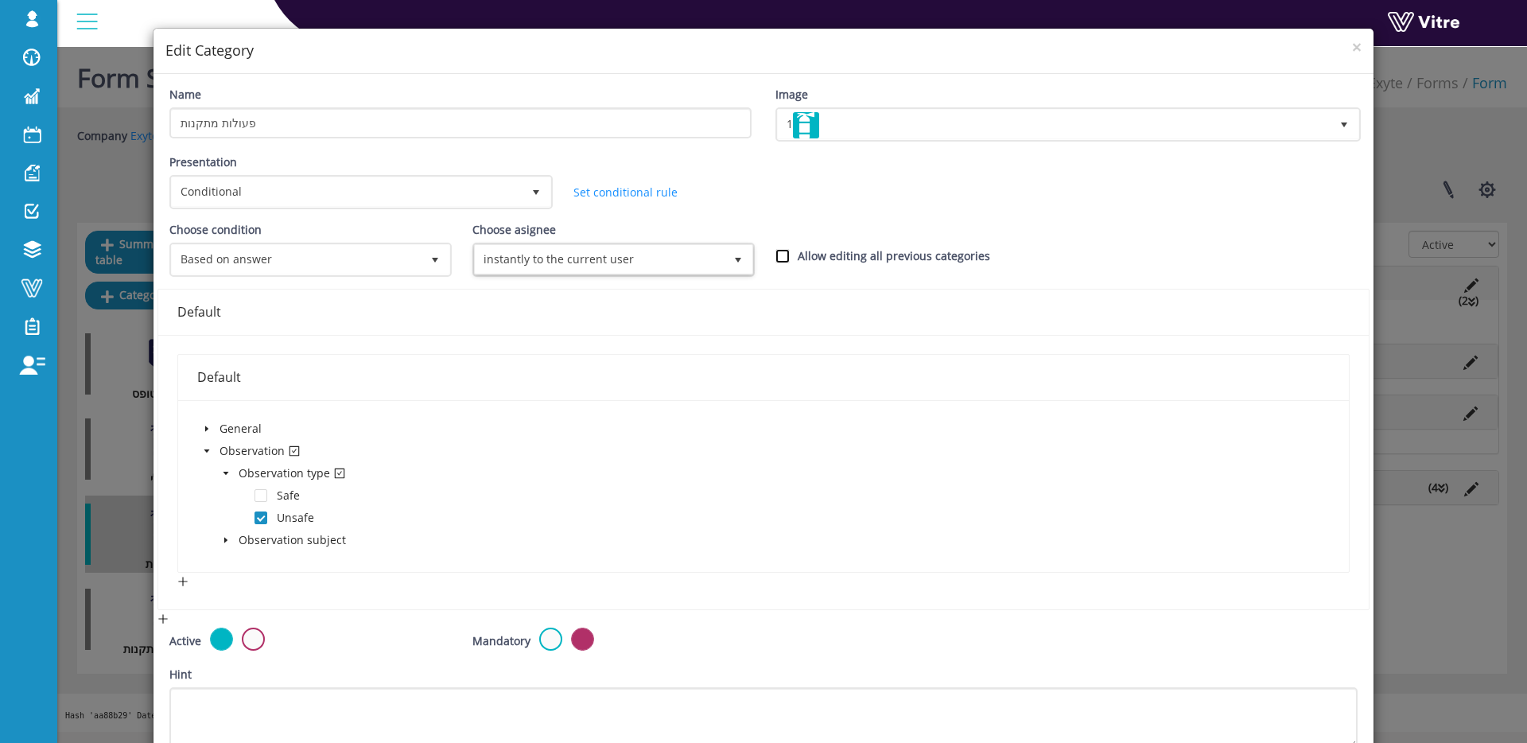
click at [779, 258] on input "Allow editing all previous categories" at bounding box center [783, 256] width 14 height 14
checkbox input "true"
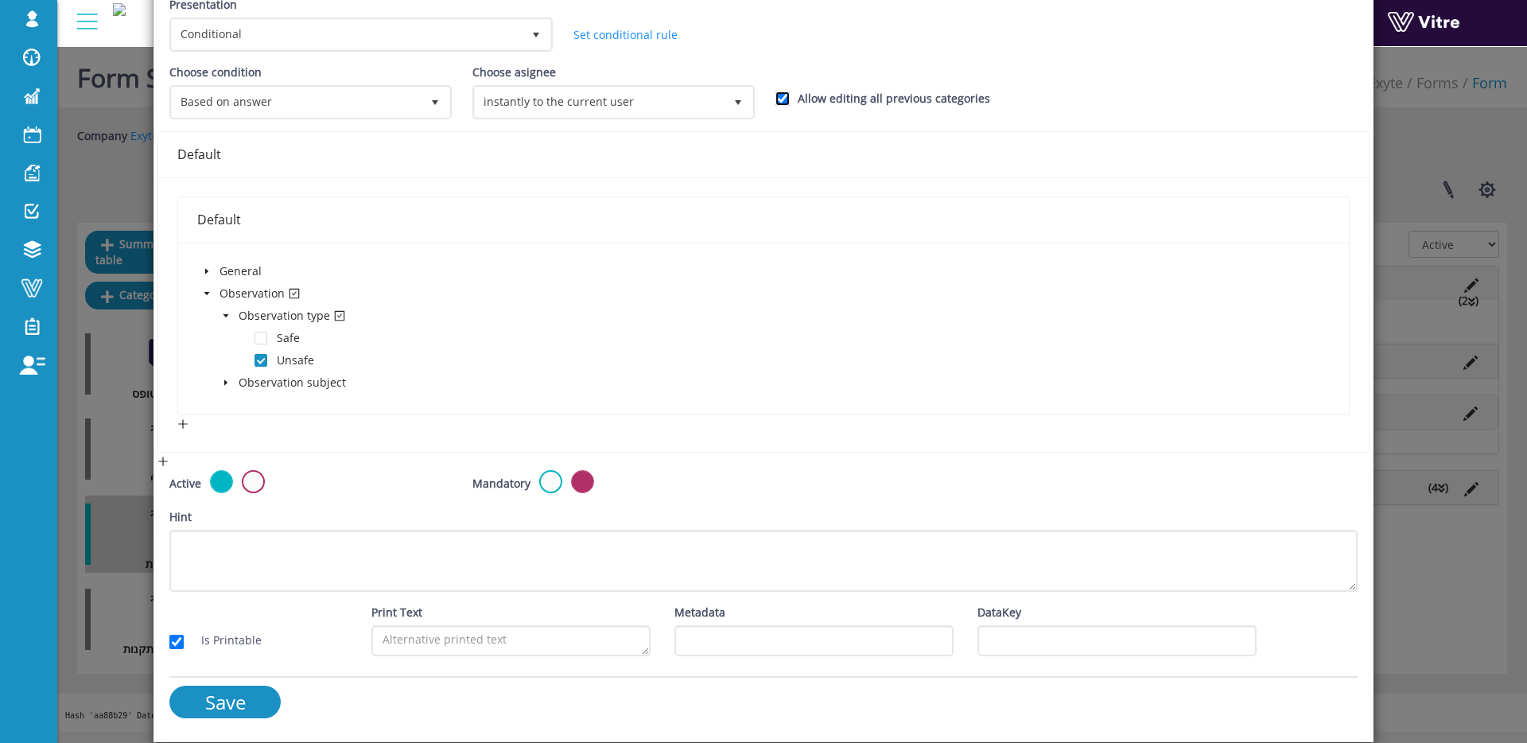
scroll to position [177, 0]
click at [272, 695] on input "Save" at bounding box center [224, 702] width 111 height 33
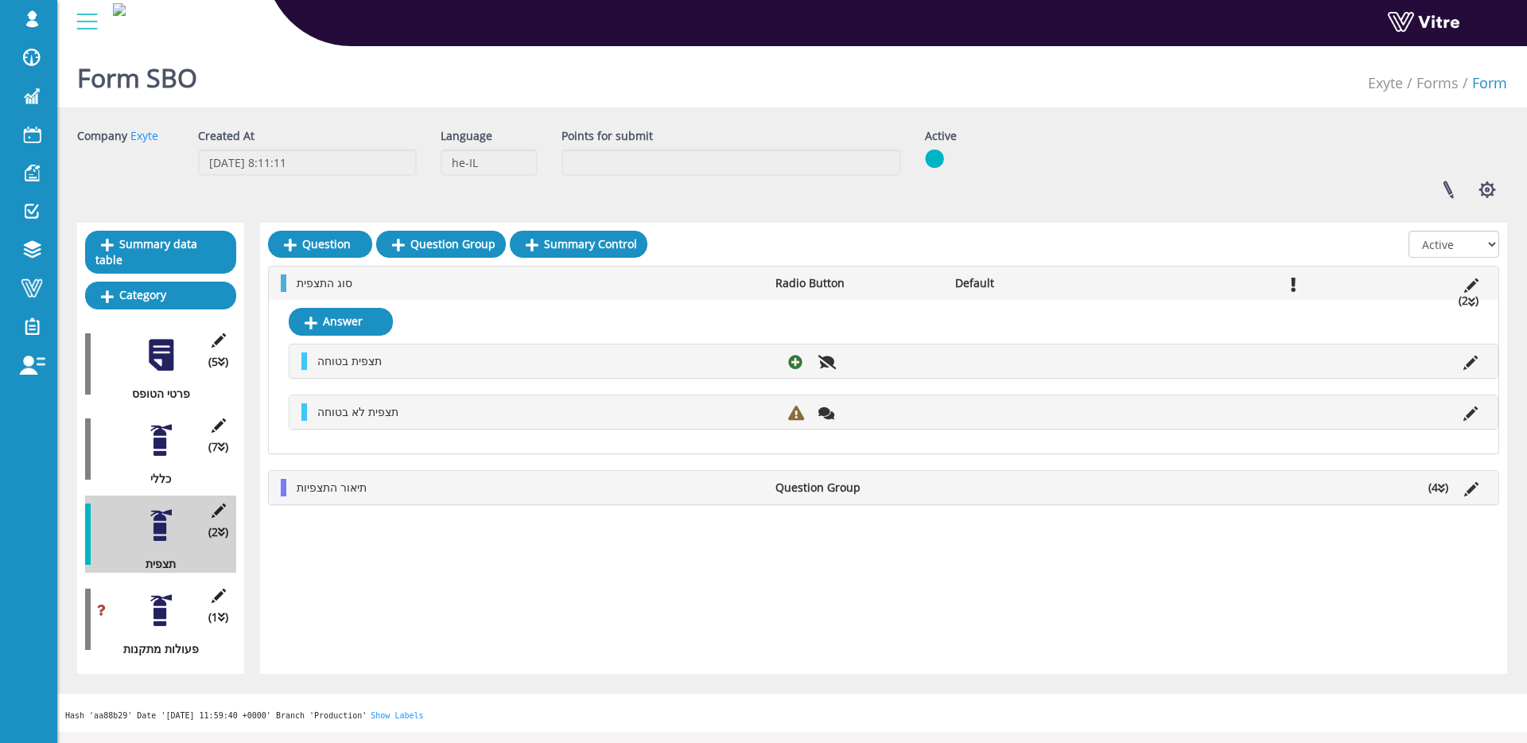
drag, startPoint x: 609, startPoint y: 492, endPoint x: 693, endPoint y: 491, distance: 84.3
click at [609, 492] on li "תיאור התצפיות" at bounding box center [528, 488] width 479 height 18
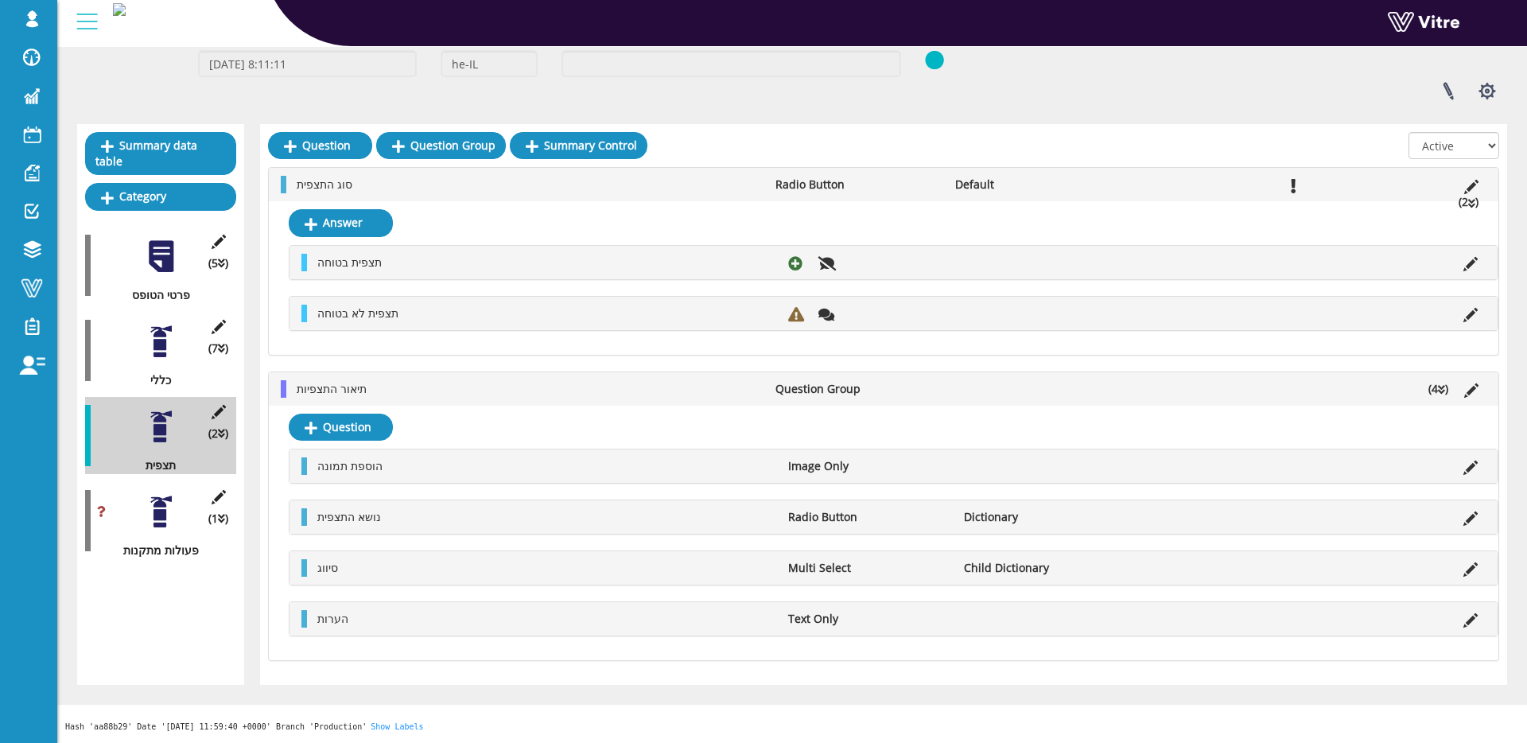
click at [158, 508] on div at bounding box center [161, 512] width 36 height 36
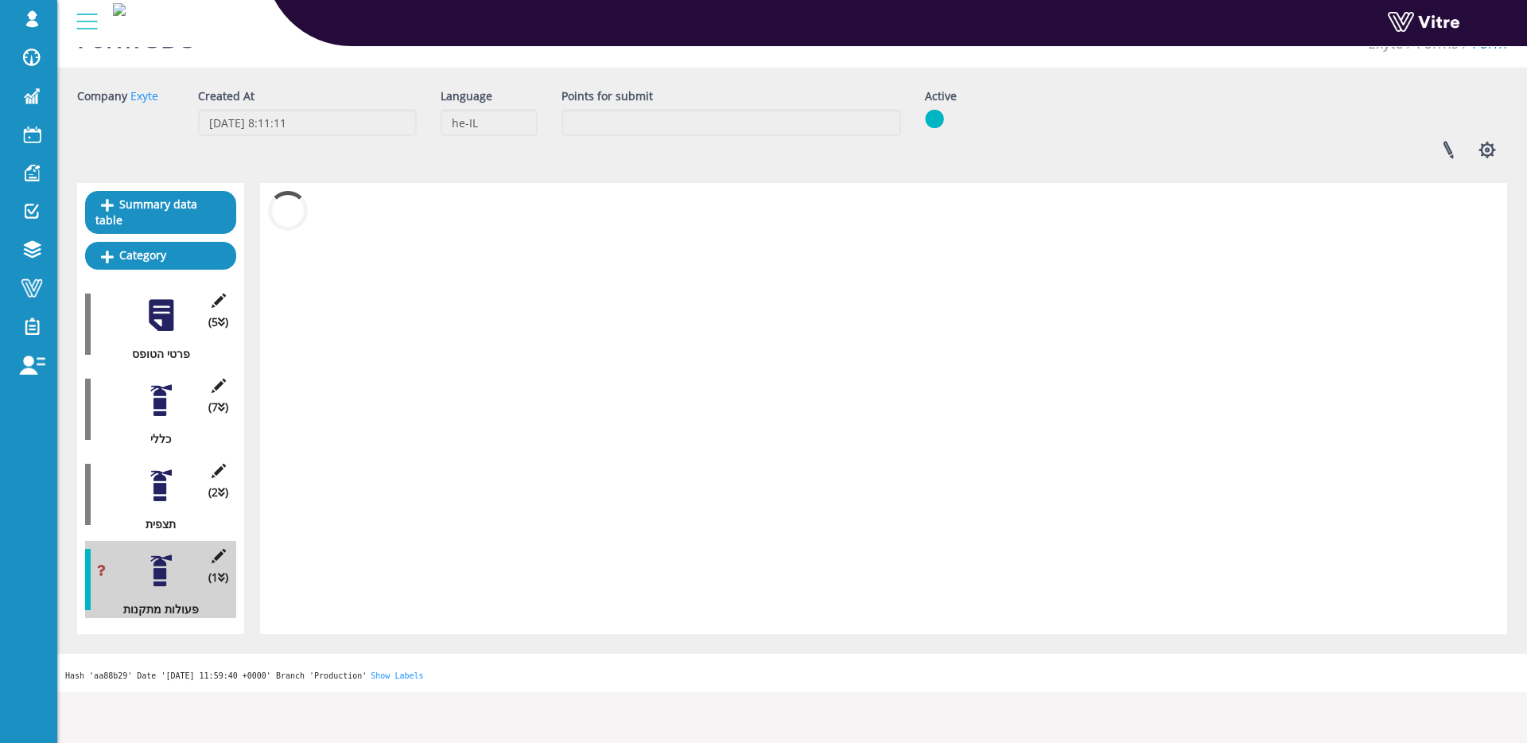
scroll to position [40, 0]
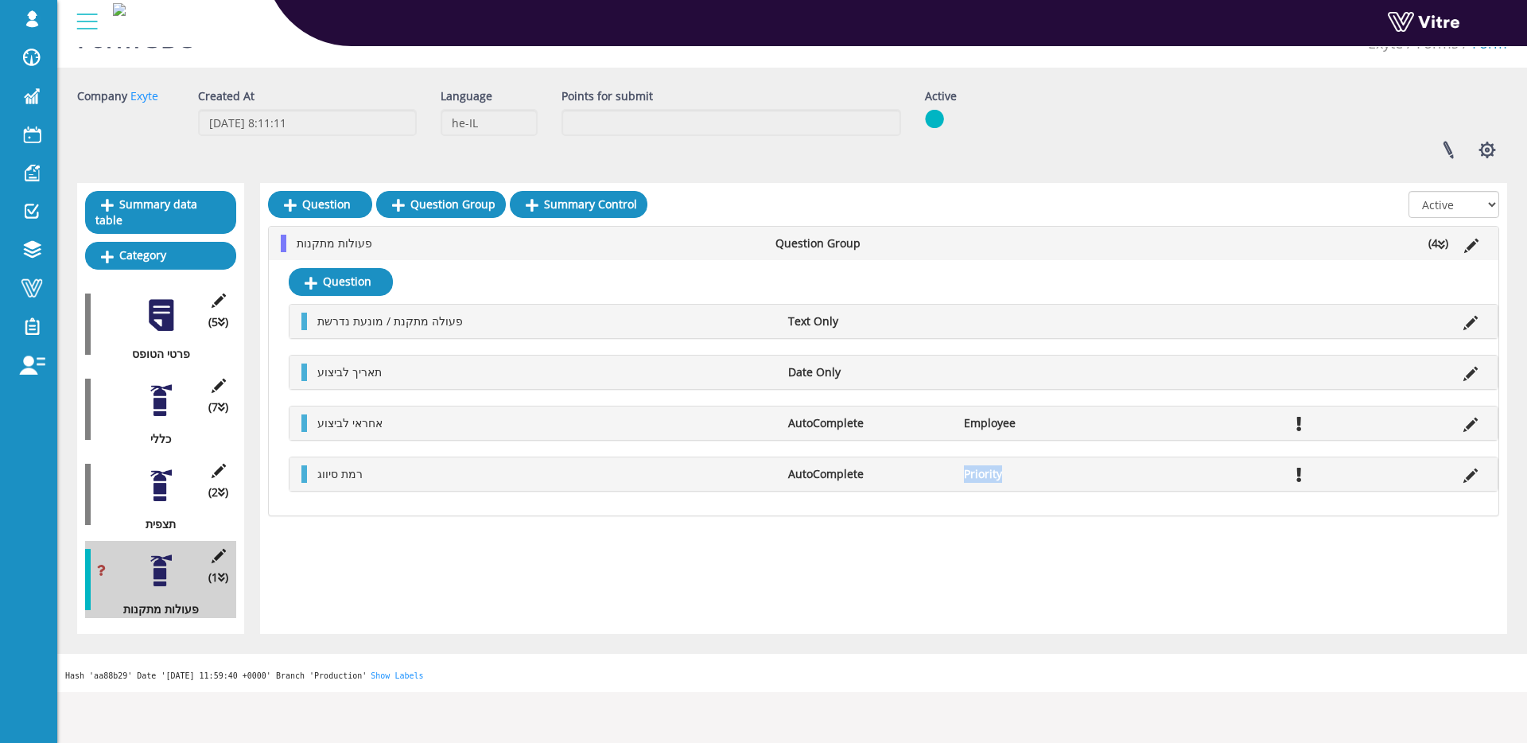
drag, startPoint x: 959, startPoint y: 475, endPoint x: 1017, endPoint y: 475, distance: 58.1
click at [1017, 475] on li "Priority" at bounding box center [1044, 474] width 177 height 18
click at [1033, 475] on li "Priority" at bounding box center [1044, 474] width 177 height 18
drag, startPoint x: 978, startPoint y: 479, endPoint x: 1023, endPoint y: 480, distance: 44.6
click at [1023, 480] on li "Priority" at bounding box center [1044, 474] width 177 height 18
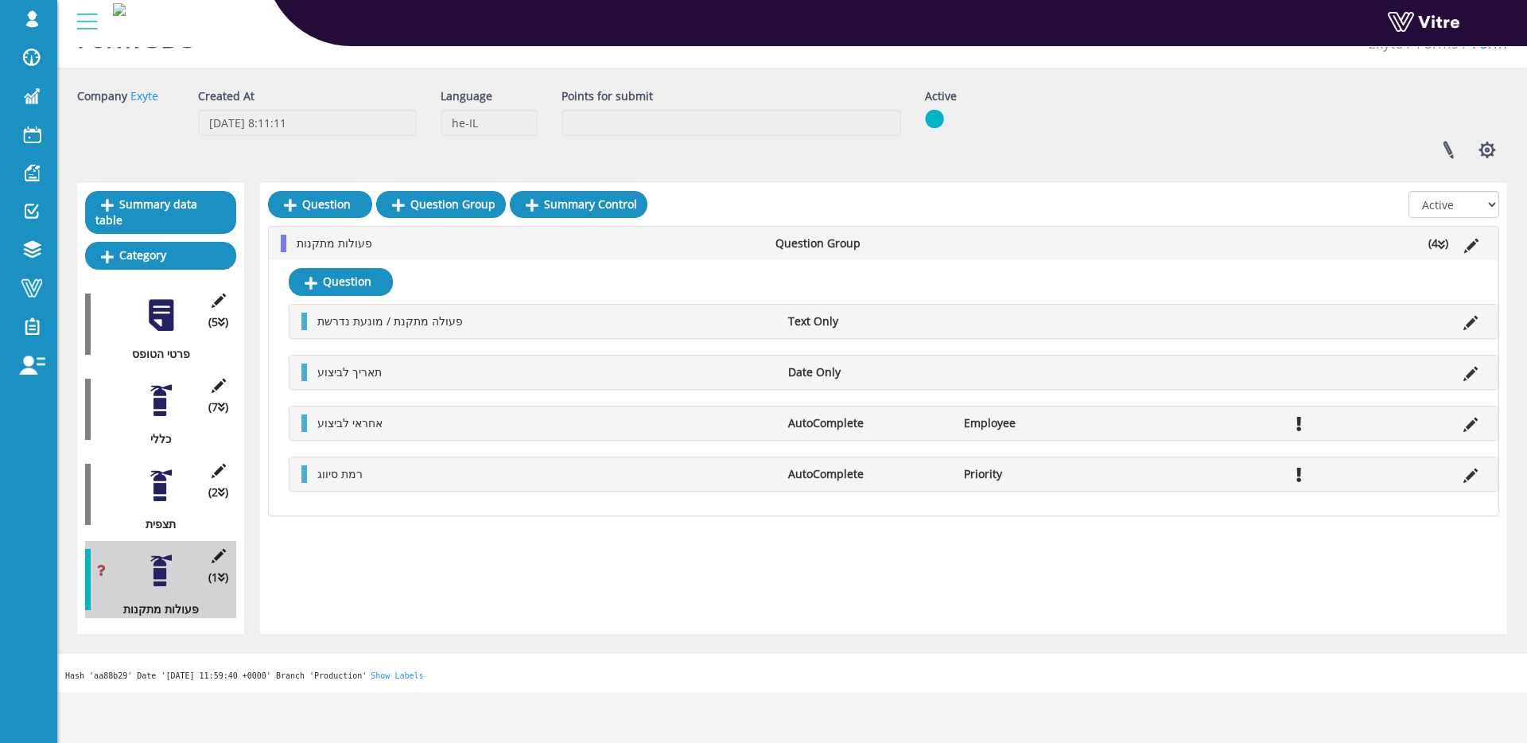
click at [924, 417] on li "AutoComplete" at bounding box center [868, 423] width 177 height 18
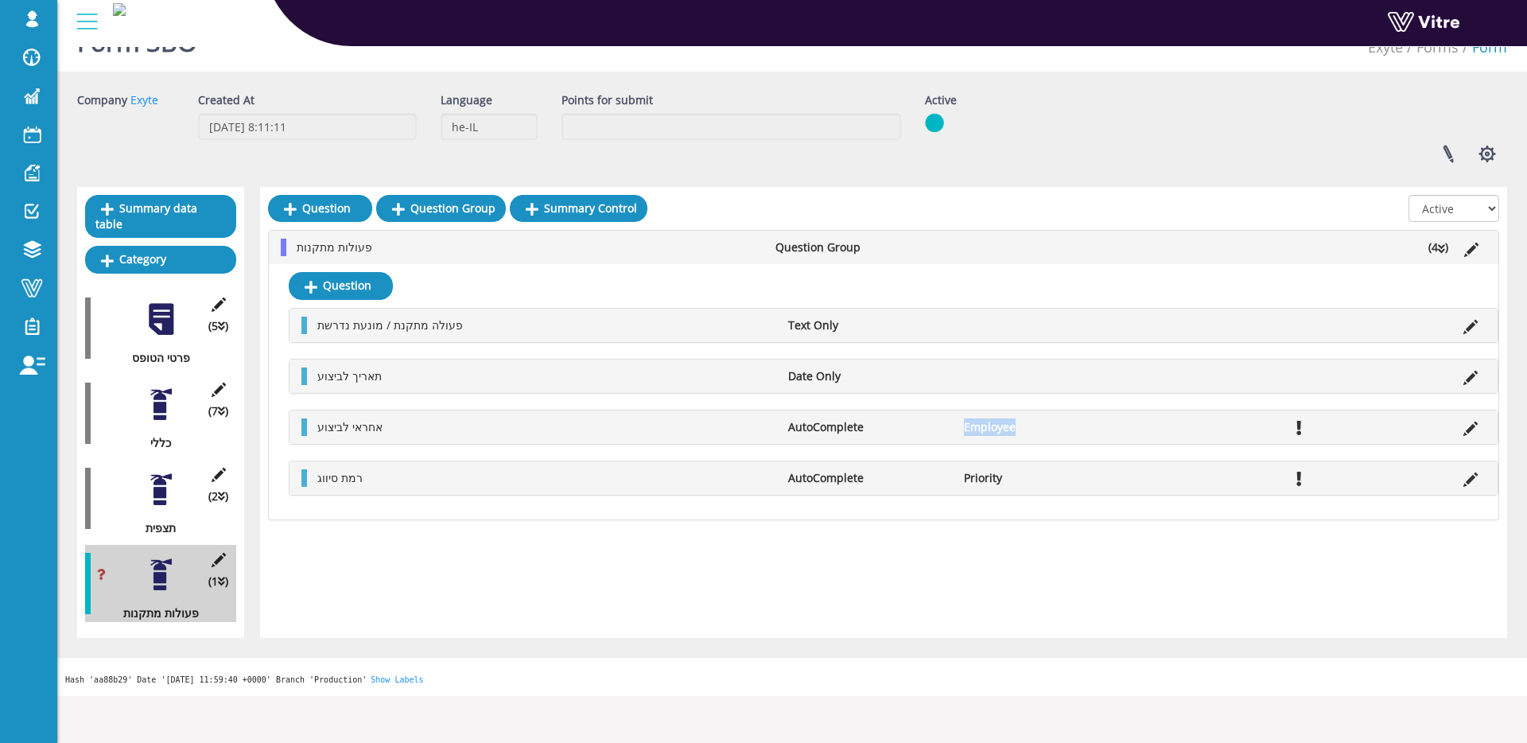
drag, startPoint x: 959, startPoint y: 423, endPoint x: 1034, endPoint y: 425, distance: 74.8
click at [1034, 425] on li "Employee" at bounding box center [1044, 427] width 177 height 18
click at [1036, 428] on li "Employee" at bounding box center [1044, 427] width 177 height 18
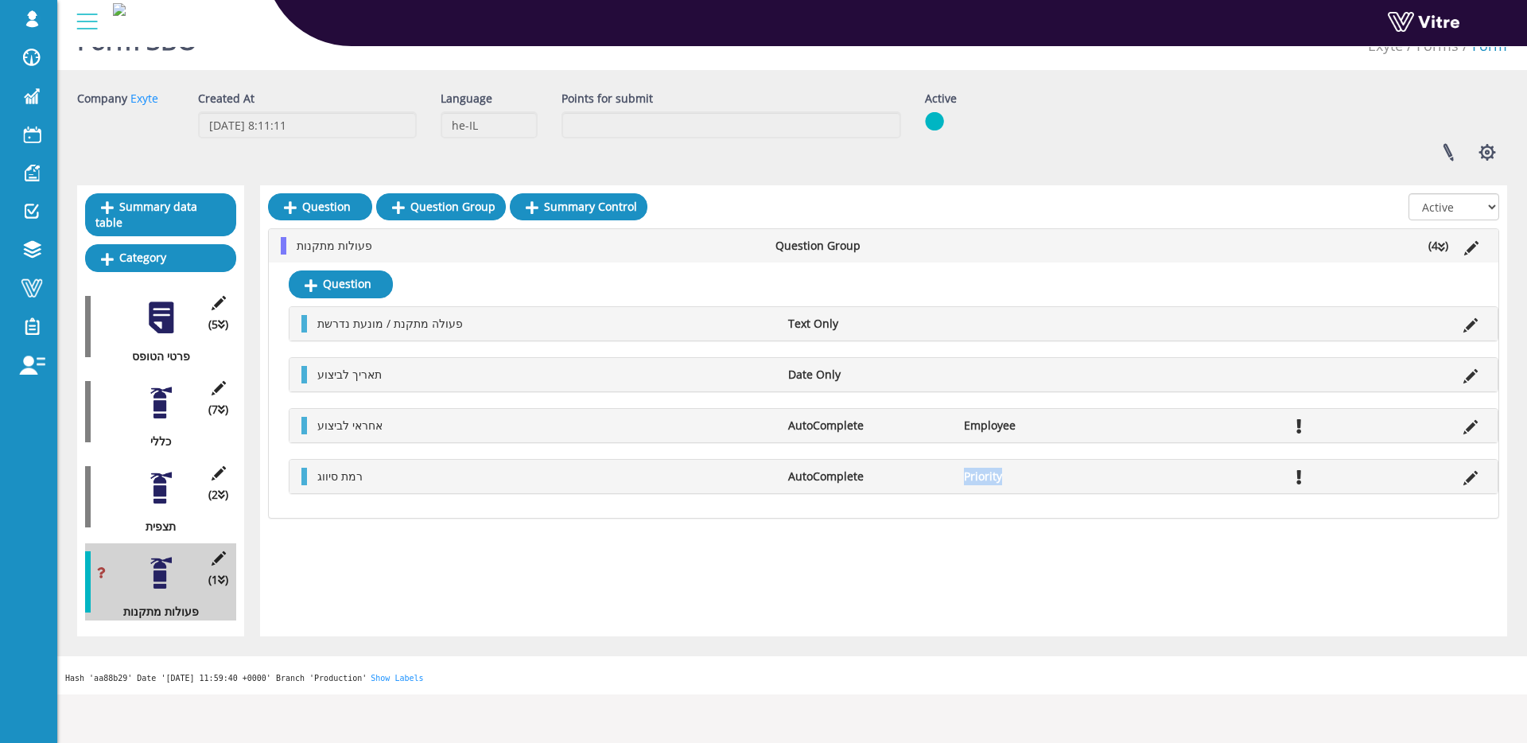
drag, startPoint x: 948, startPoint y: 475, endPoint x: 1042, endPoint y: 477, distance: 93.9
click at [1042, 477] on ul "רמת סיווג AutoComplete Priority" at bounding box center [897, 477] width 1176 height 18
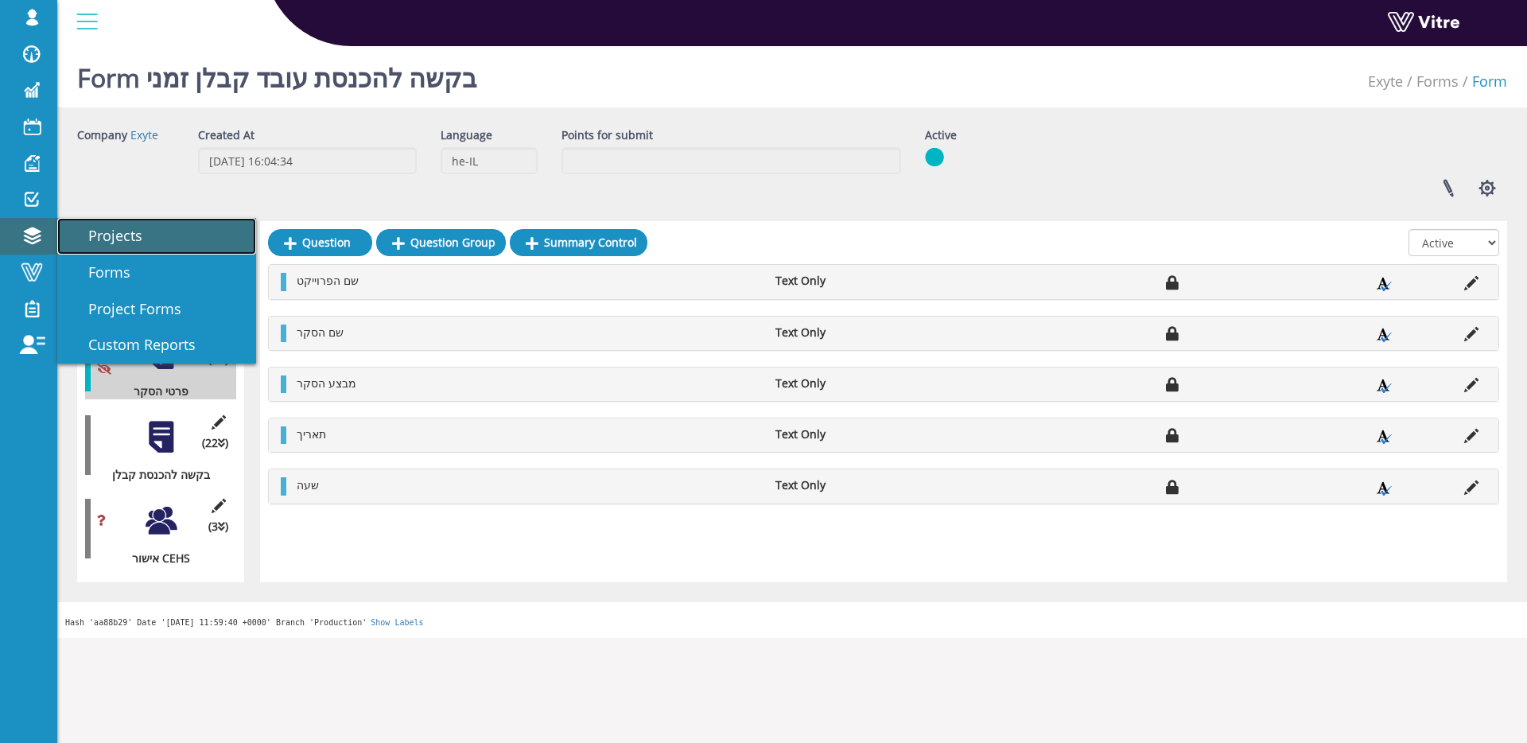
click at [102, 244] on span "Projects" at bounding box center [105, 235] width 73 height 19
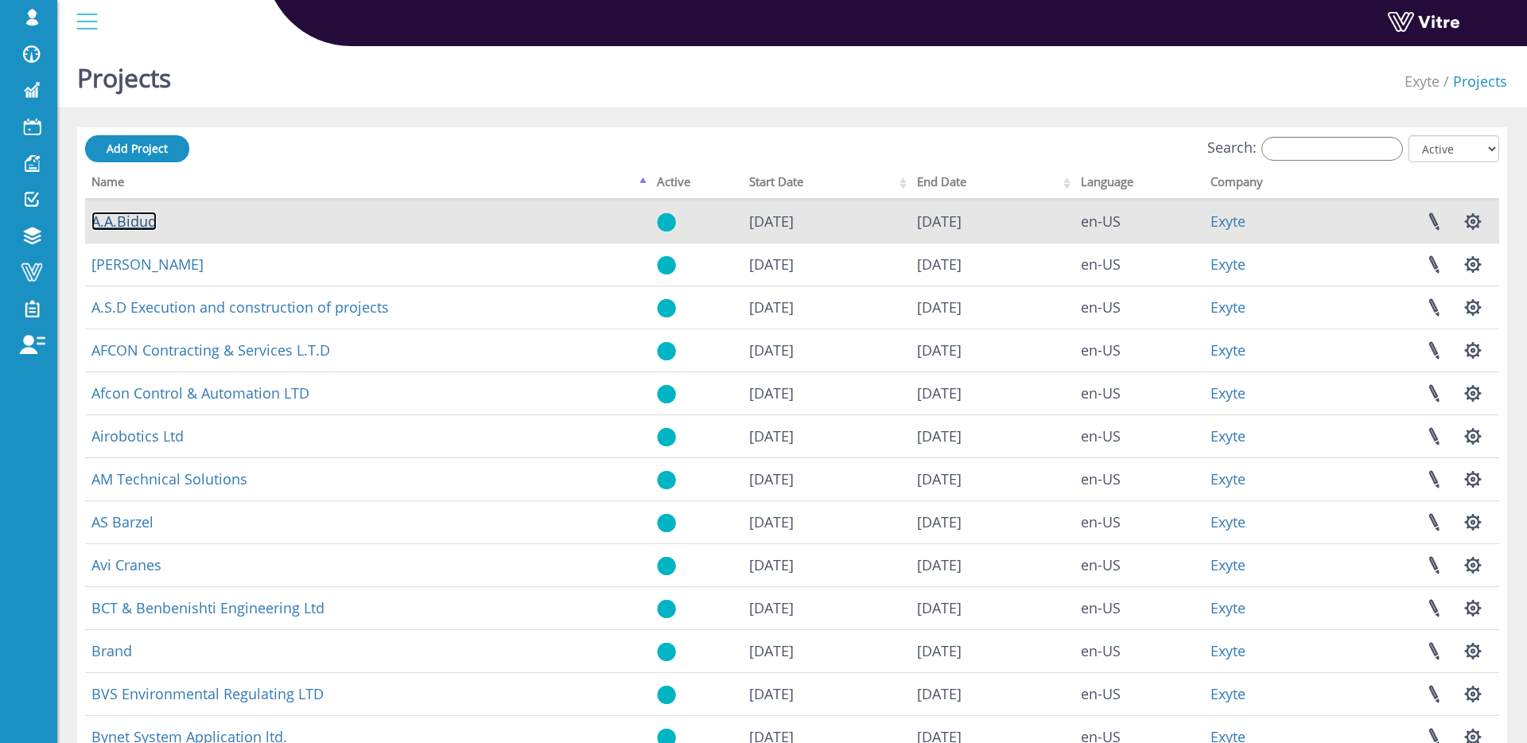
click at [146, 228] on link "A.A.Bidud" at bounding box center [123, 221] width 65 height 19
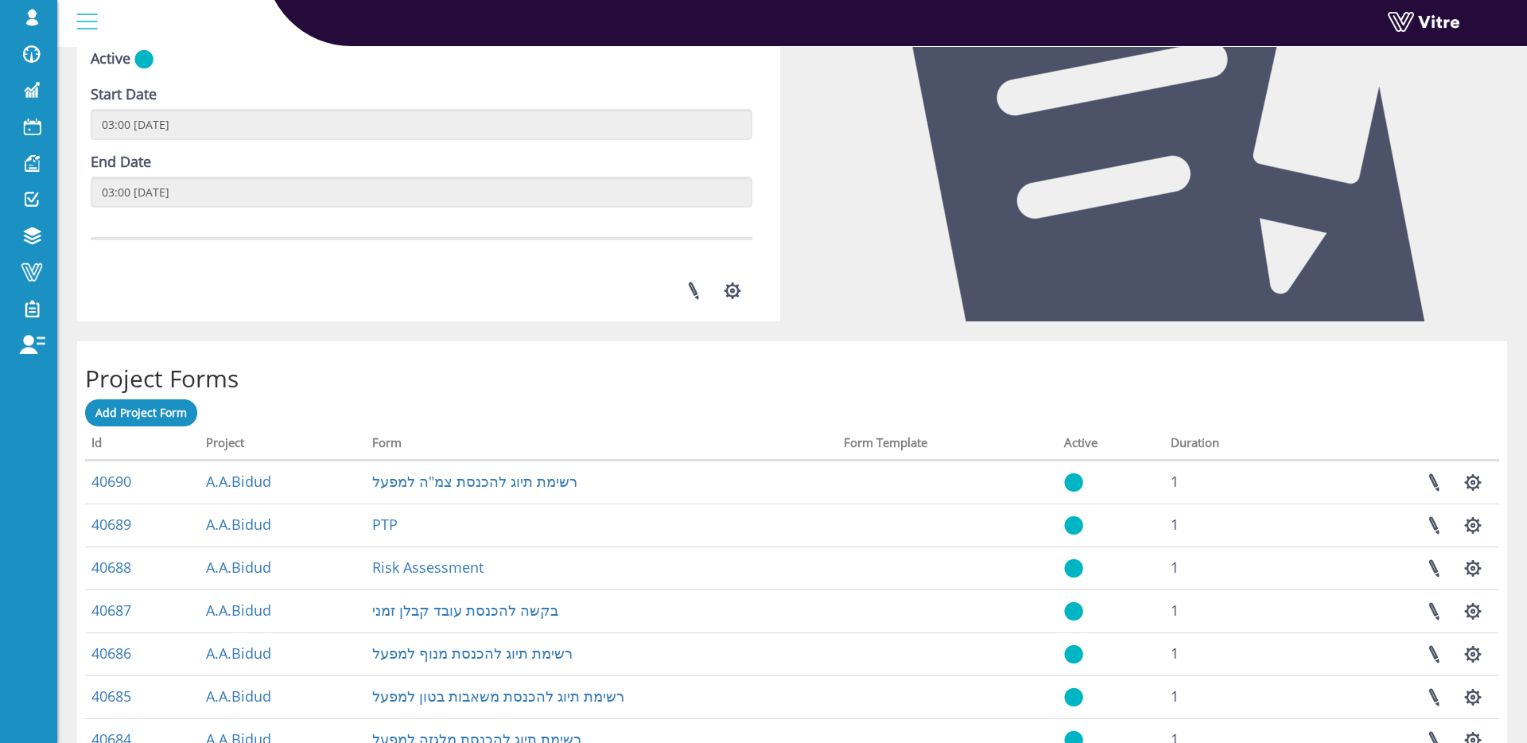
scroll to position [350, 0]
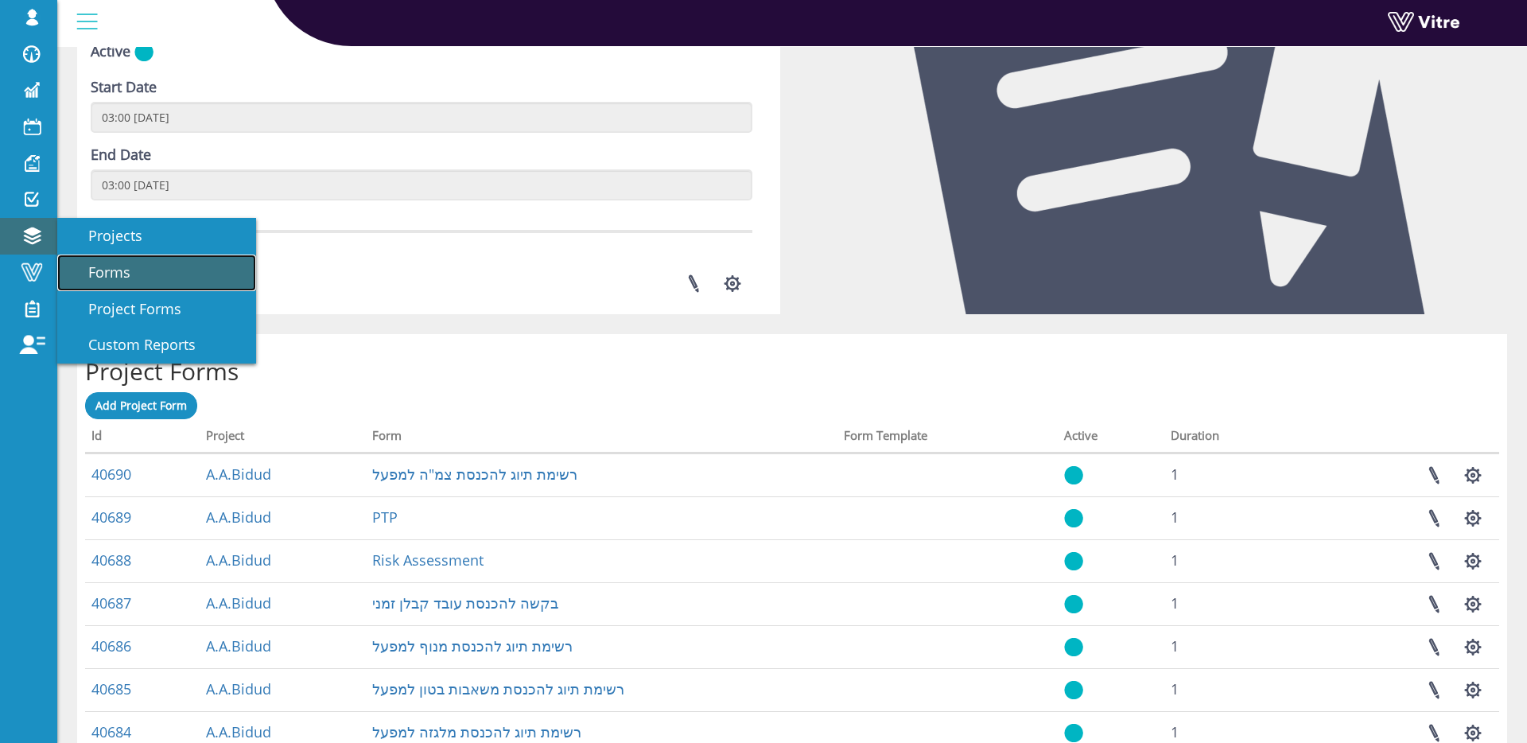
click at [87, 263] on span "Forms" at bounding box center [99, 272] width 61 height 19
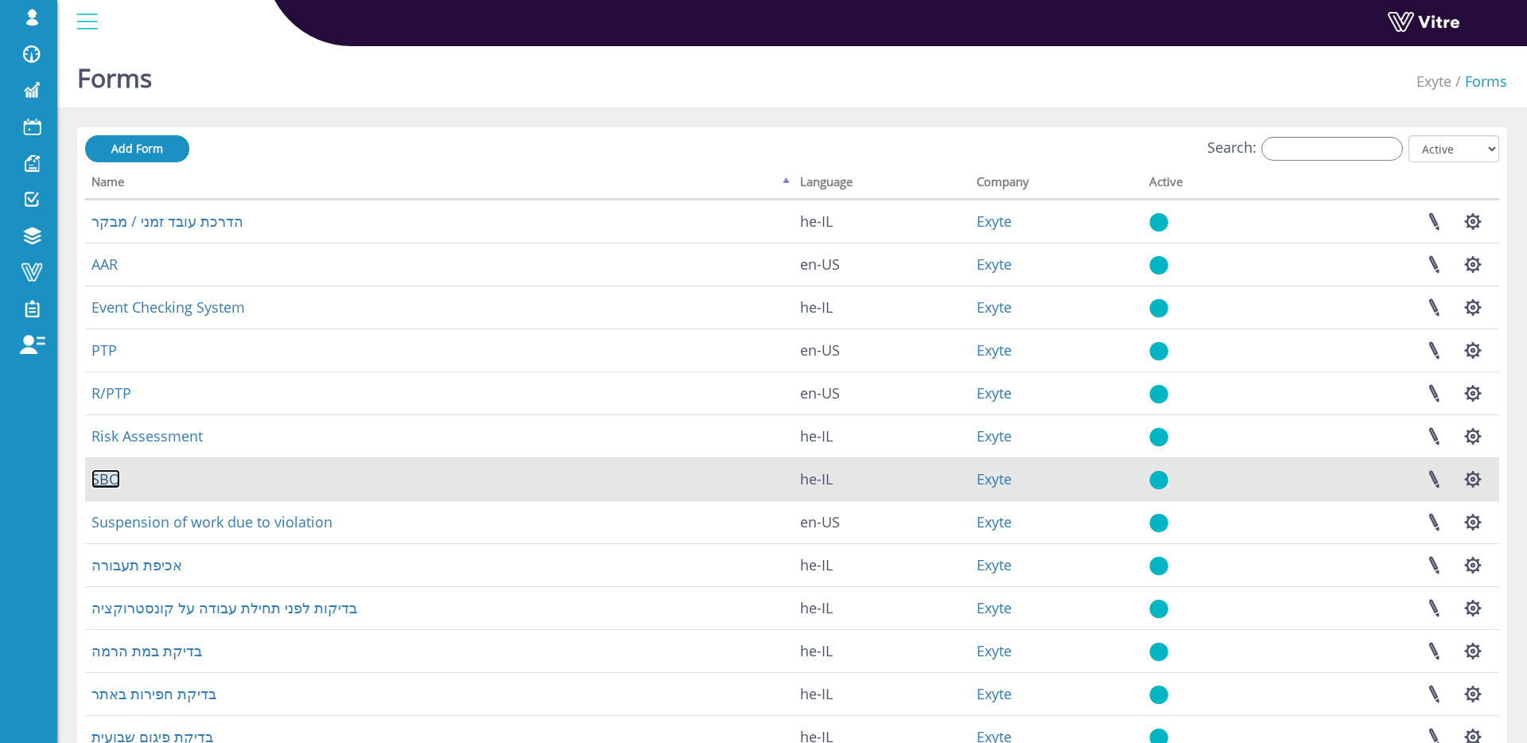
click at [103, 473] on link "SBO" at bounding box center [105, 478] width 29 height 19
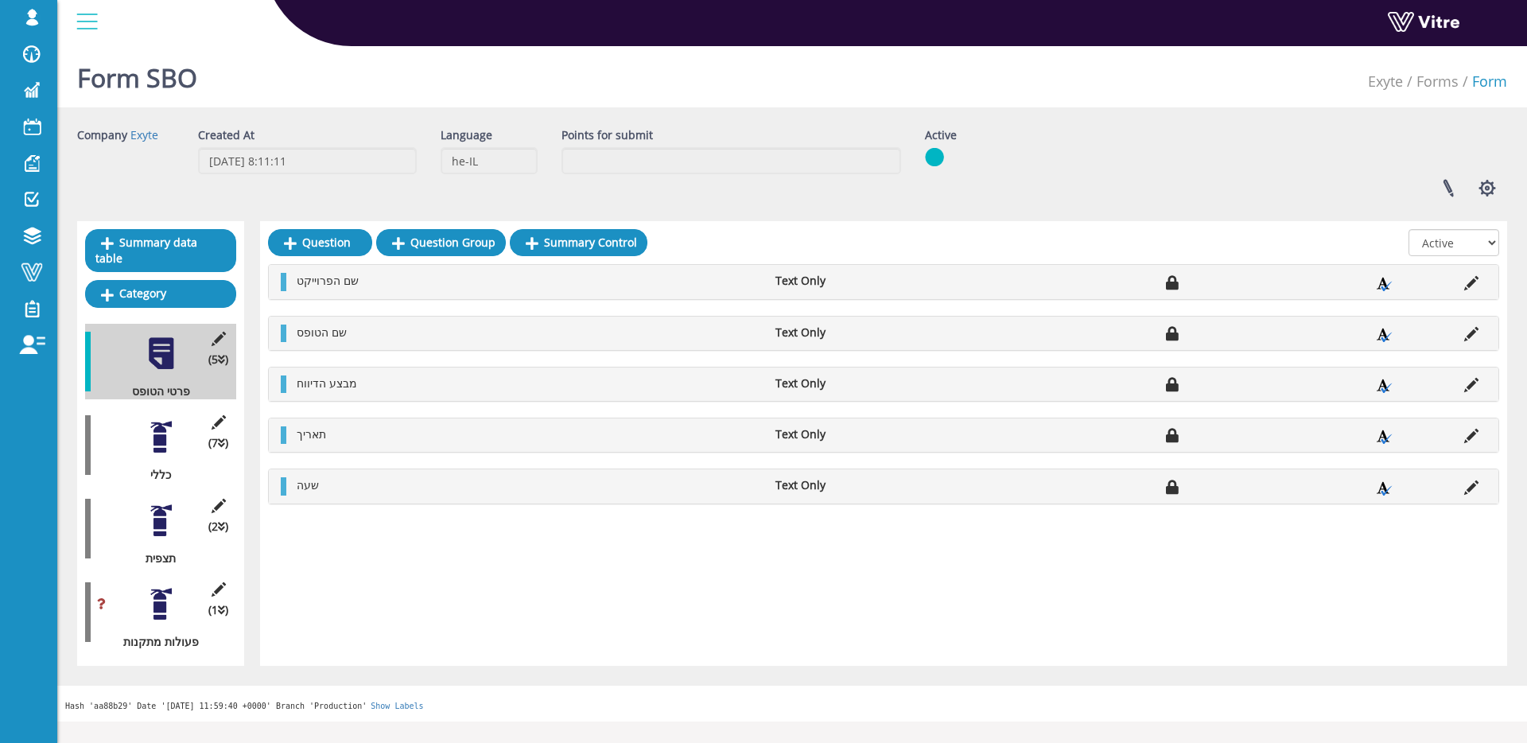
click at [153, 517] on div at bounding box center [161, 521] width 36 height 36
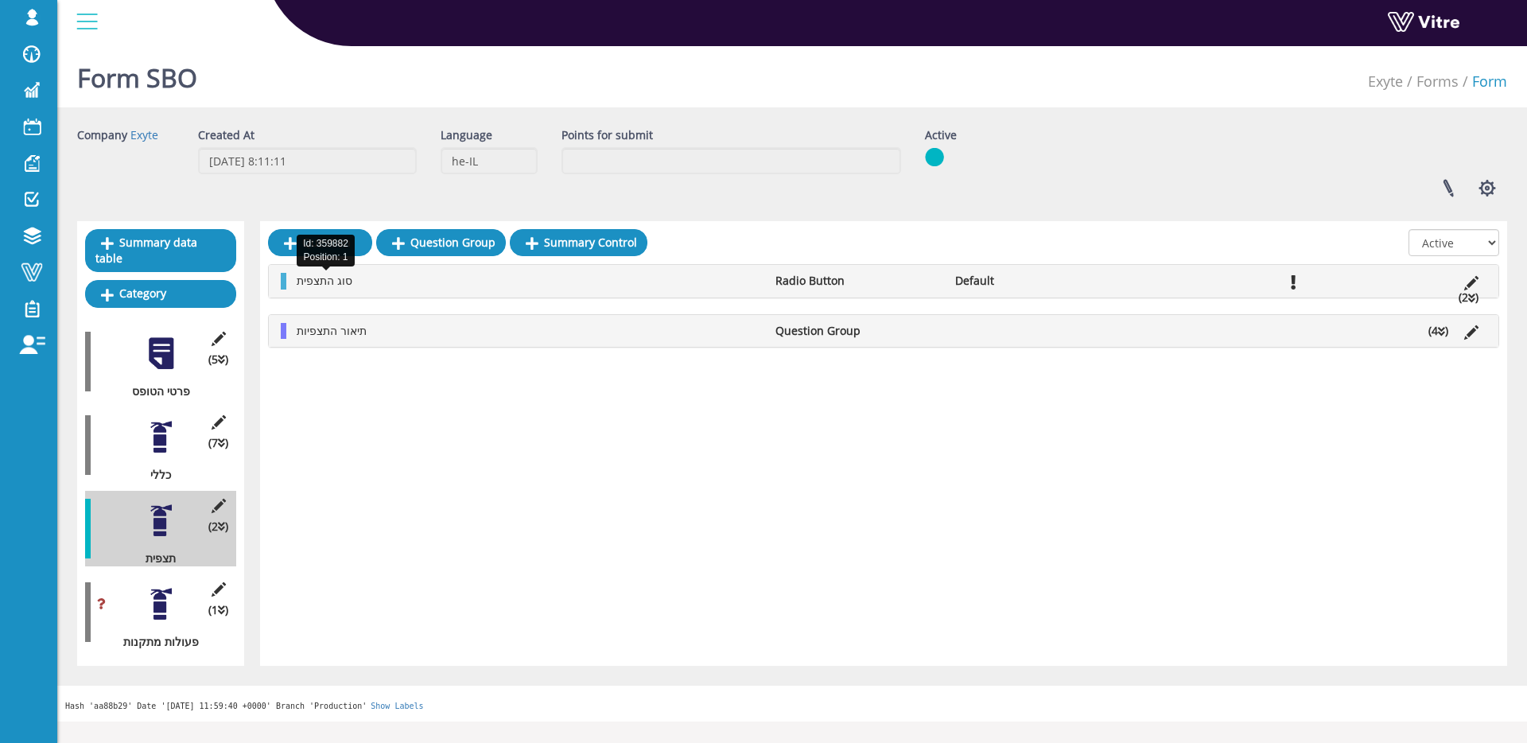
click at [352, 286] on span "סוג התצפית" at bounding box center [325, 280] width 56 height 15
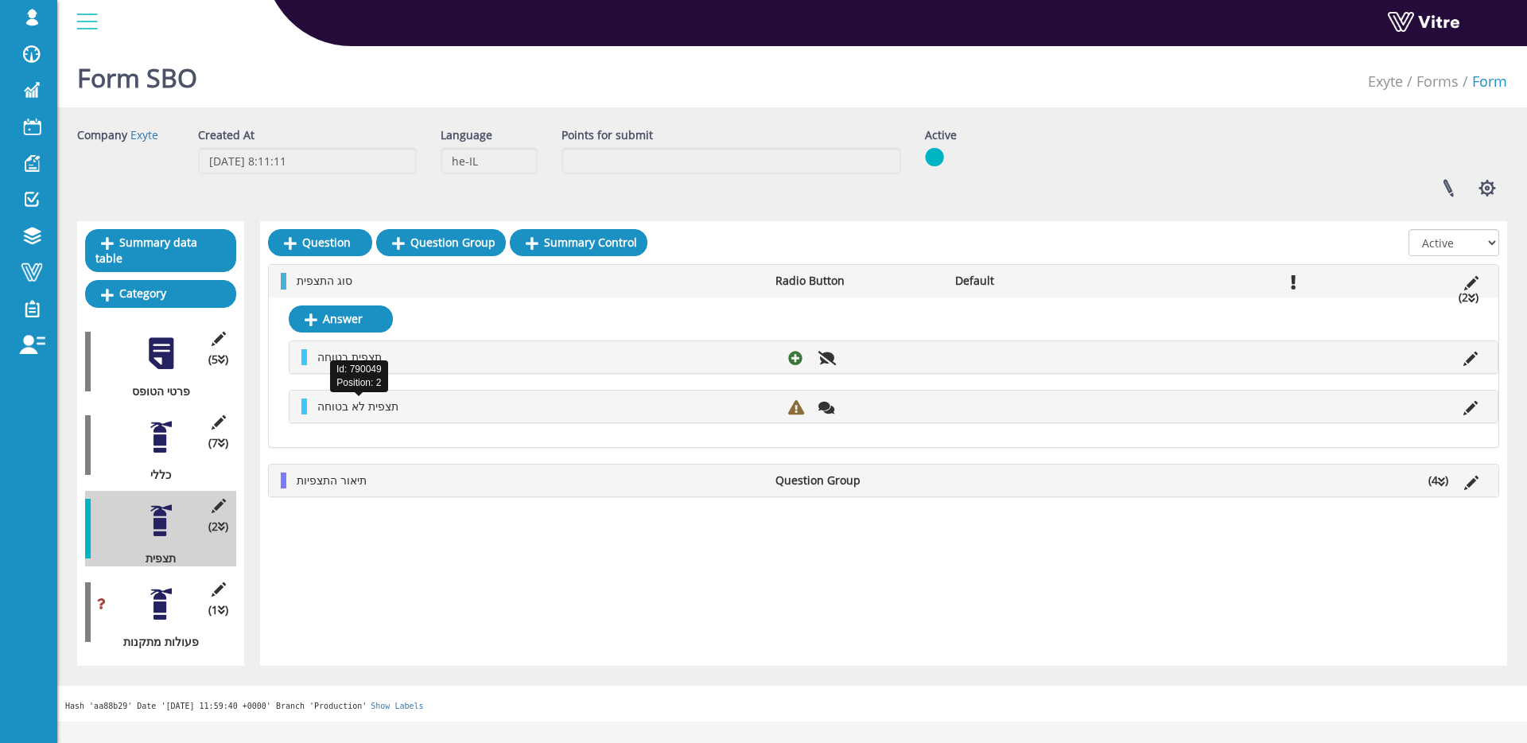
click at [371, 406] on span "תצפית לא בטוחה" at bounding box center [357, 406] width 81 height 15
click at [1475, 282] on icon at bounding box center [1471, 283] width 14 height 14
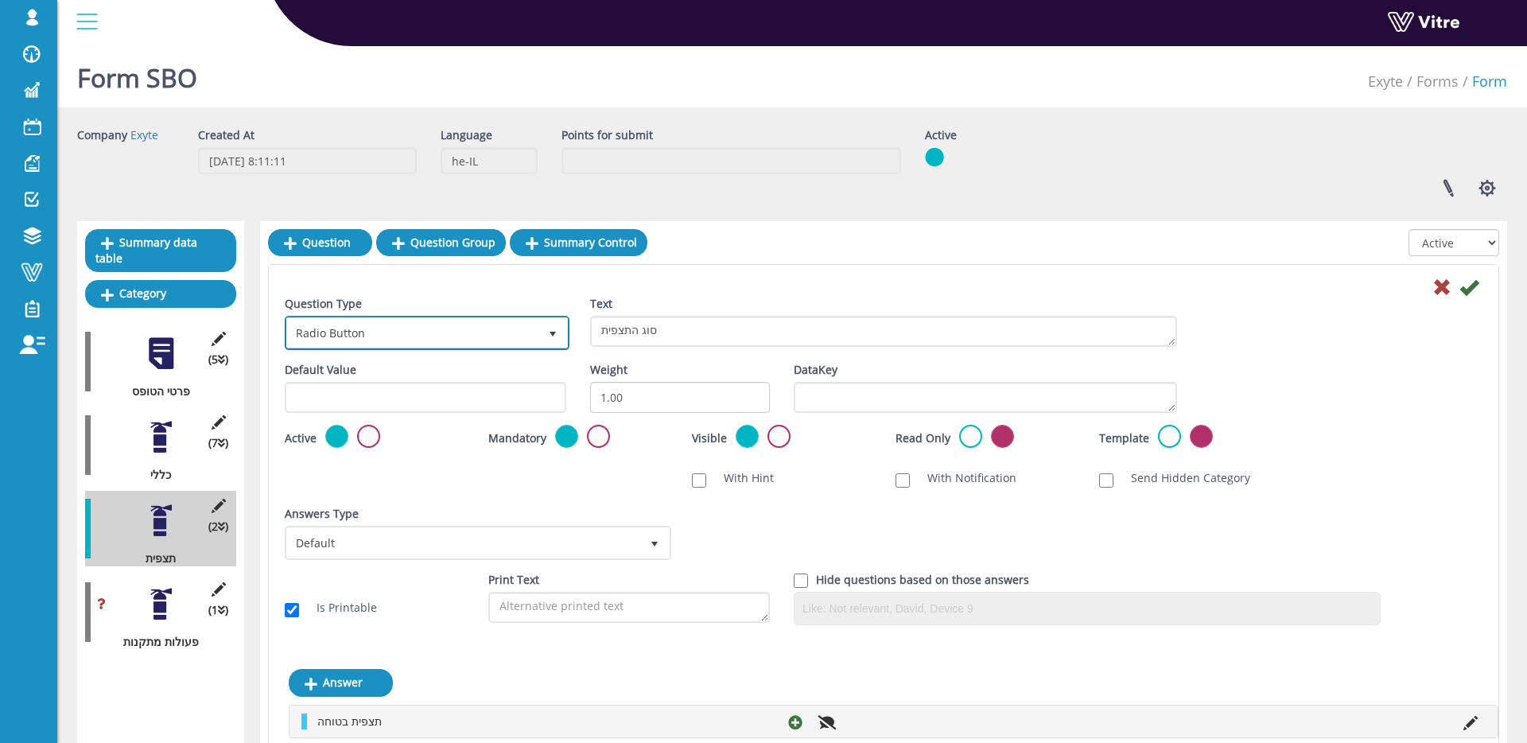
click at [450, 340] on span "Radio Button" at bounding box center [412, 332] width 251 height 29
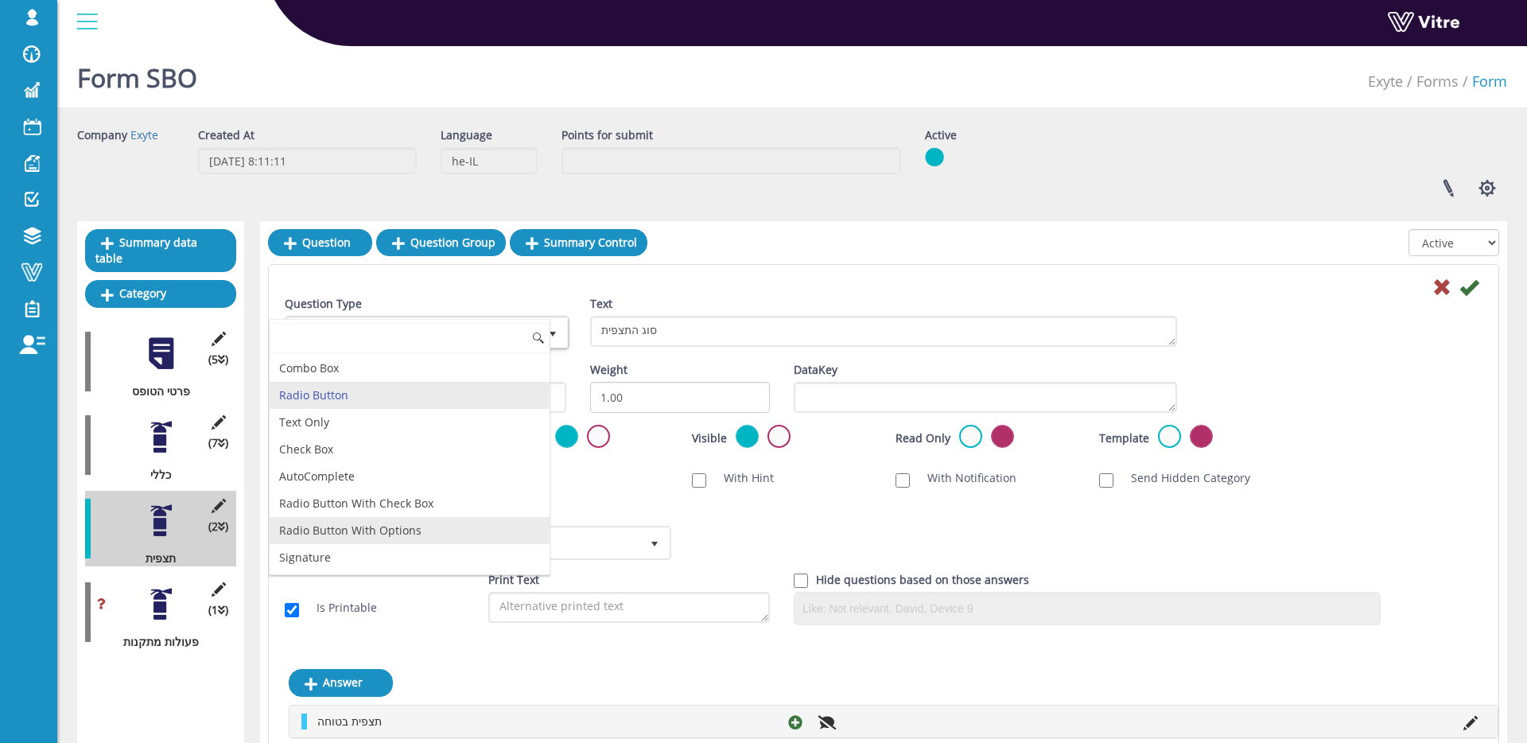
click at [437, 523] on li "Radio Button With Options" at bounding box center [410, 530] width 280 height 27
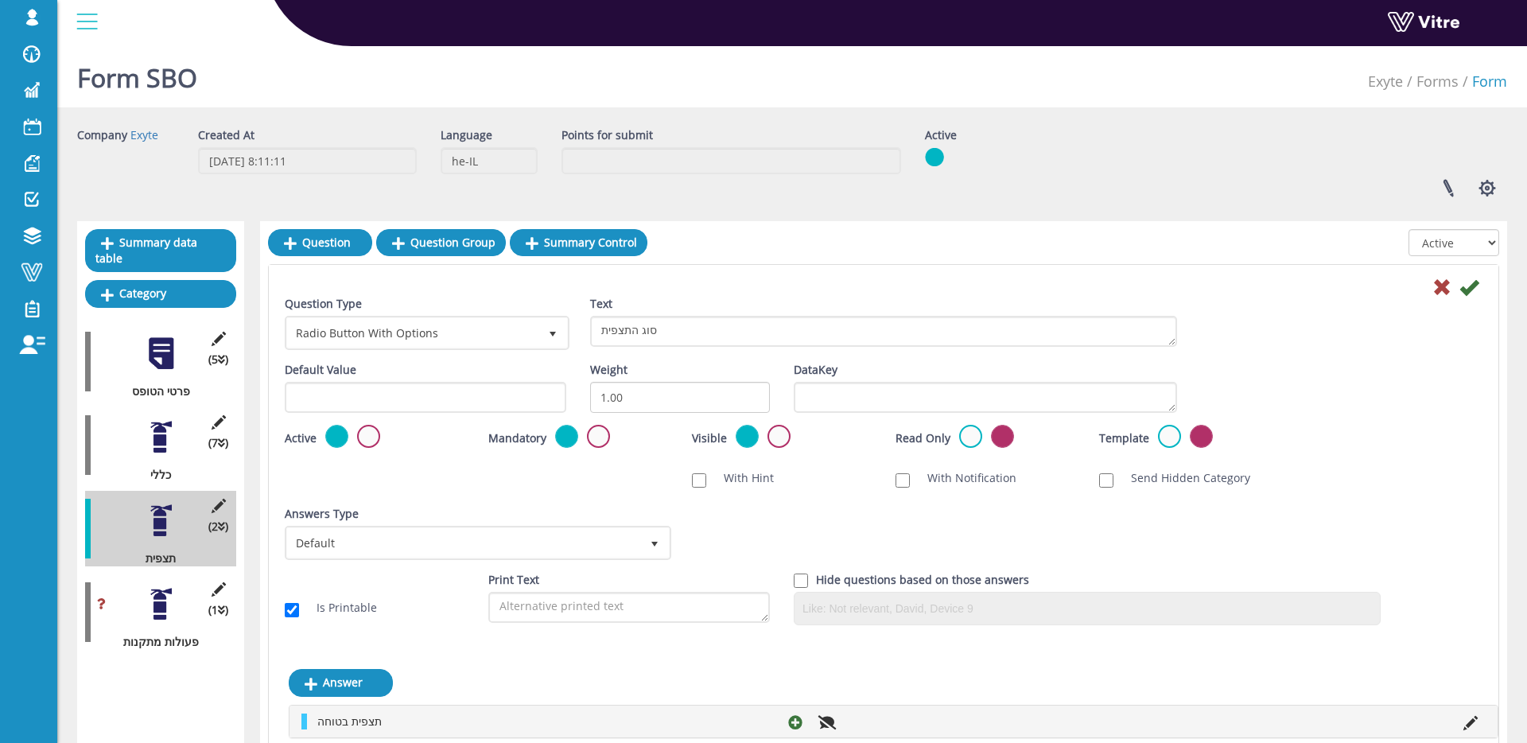
click at [1468, 298] on div "Question Type Radio Button With Options 13 Text סוג התצפית" at bounding box center [884, 329] width 1222 height 66
click at [1468, 294] on icon at bounding box center [1469, 287] width 19 height 19
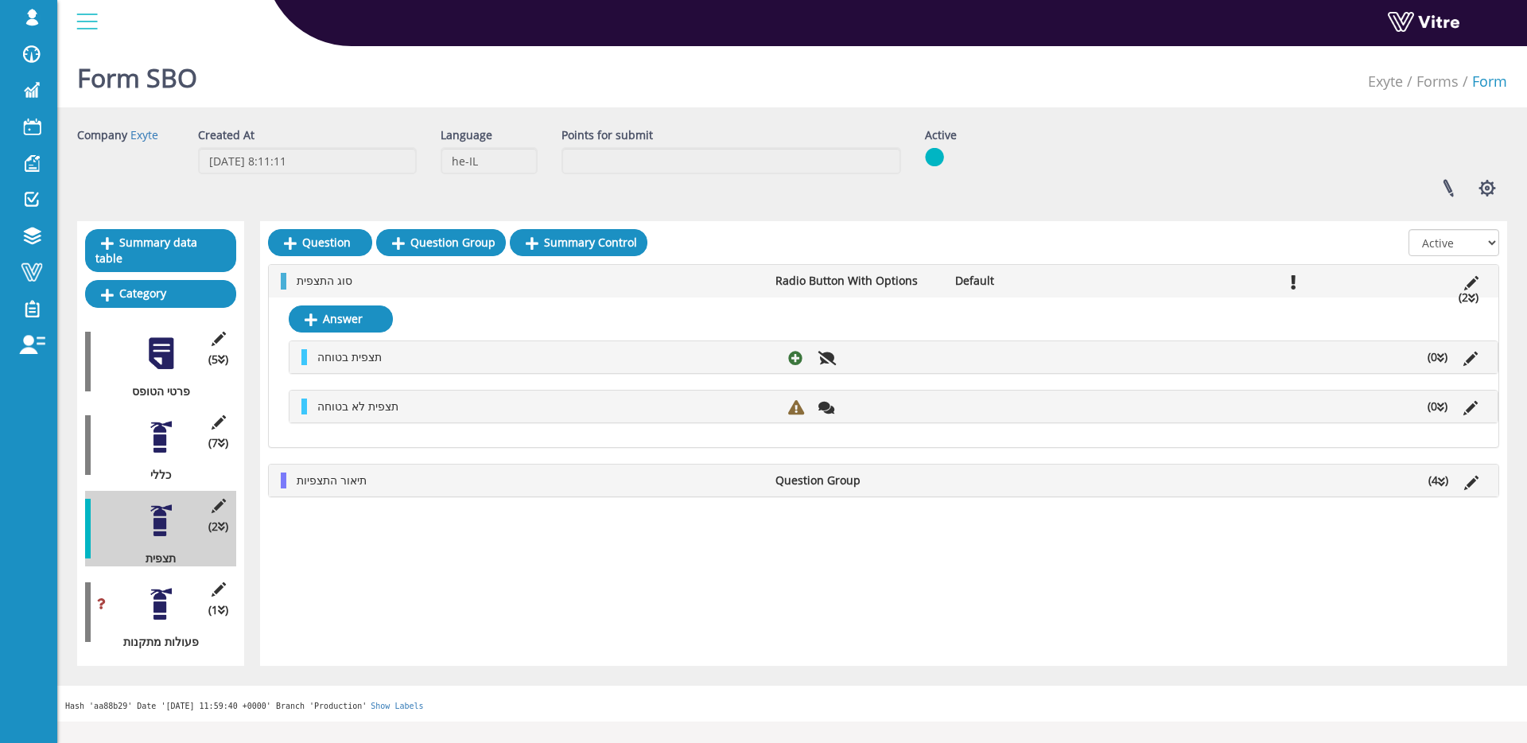
click at [926, 409] on li at bounding box center [916, 407] width 30 height 16
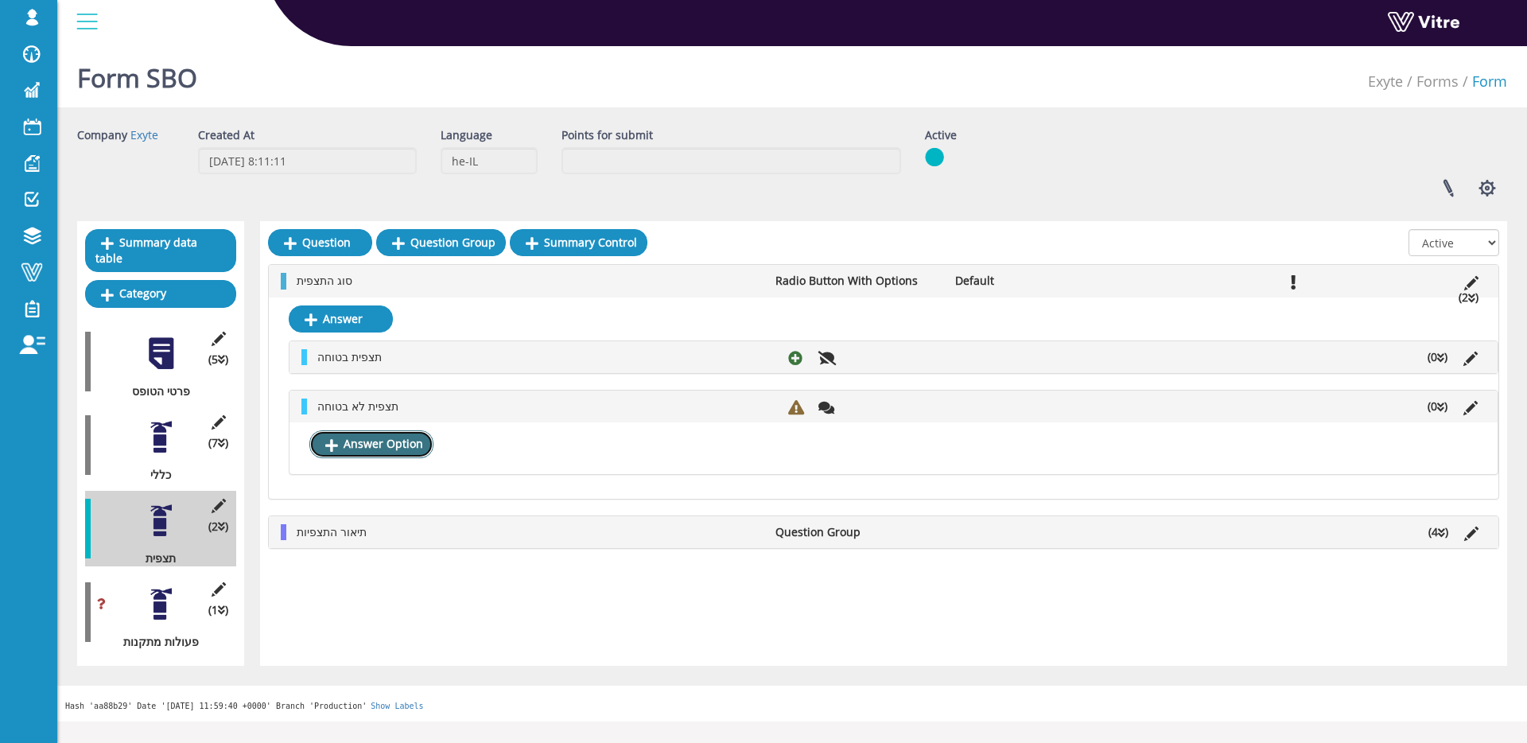
click at [405, 448] on link "Answer Option" at bounding box center [371, 443] width 124 height 27
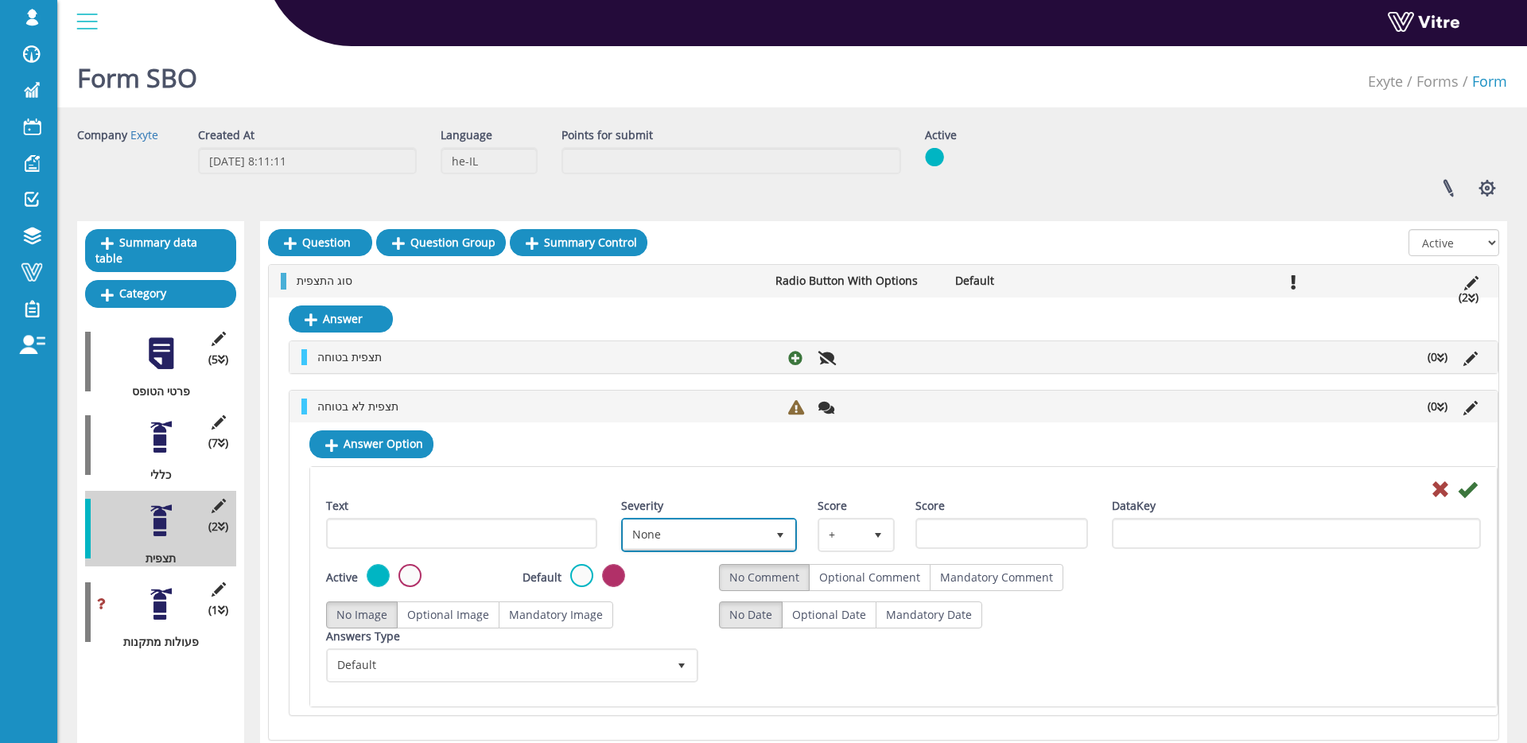
click at [691, 533] on span "None" at bounding box center [695, 534] width 142 height 29
click at [610, 479] on div at bounding box center [903, 488] width 1179 height 19
